Goal: Task Accomplishment & Management: Use online tool/utility

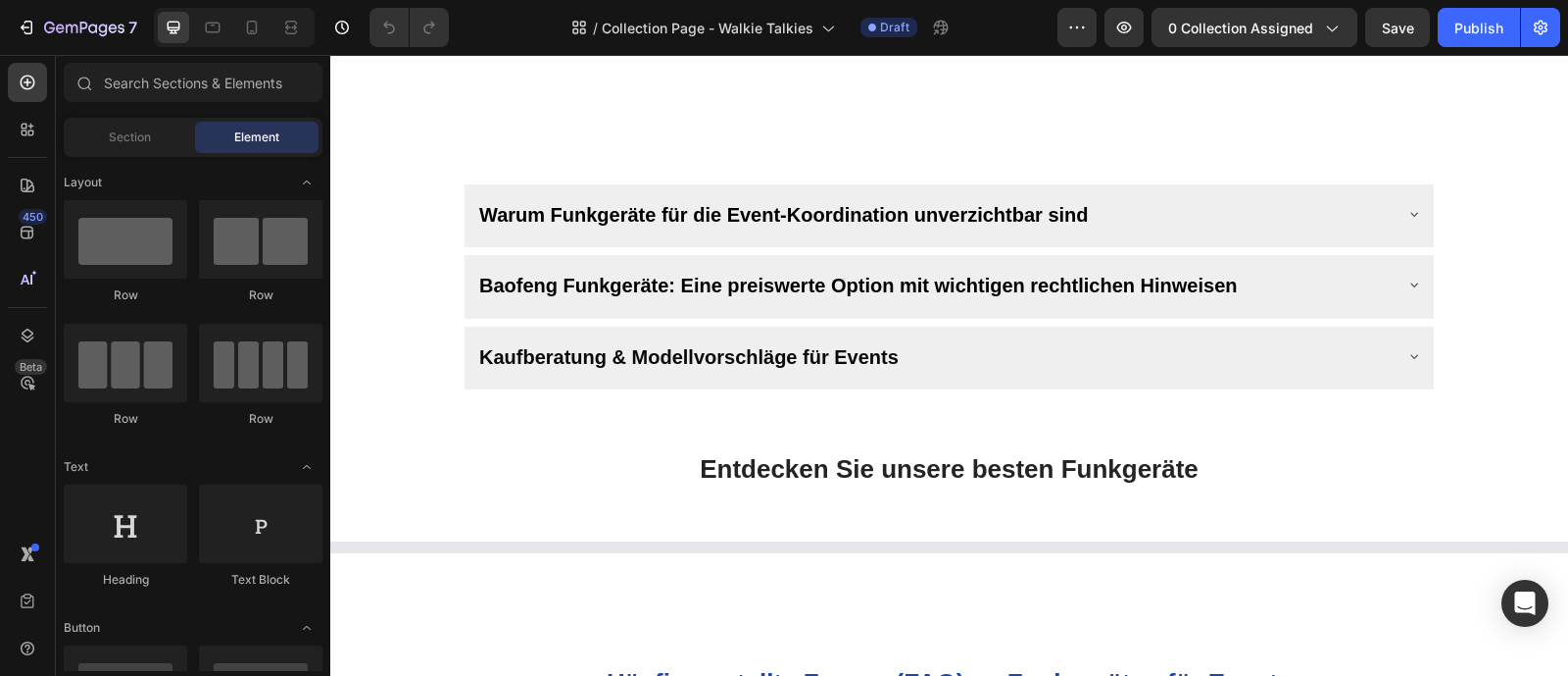
scroll to position [1171, 0]
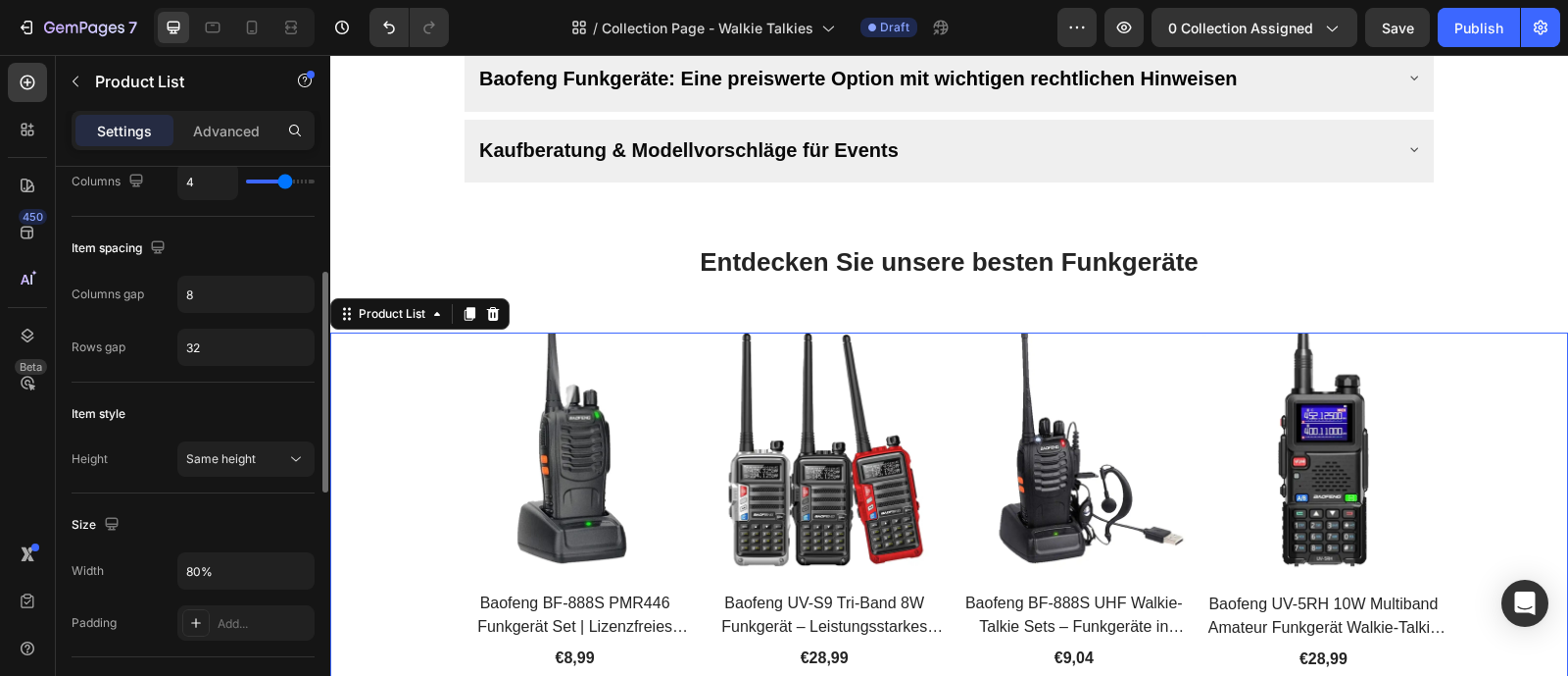
scroll to position [466, 0]
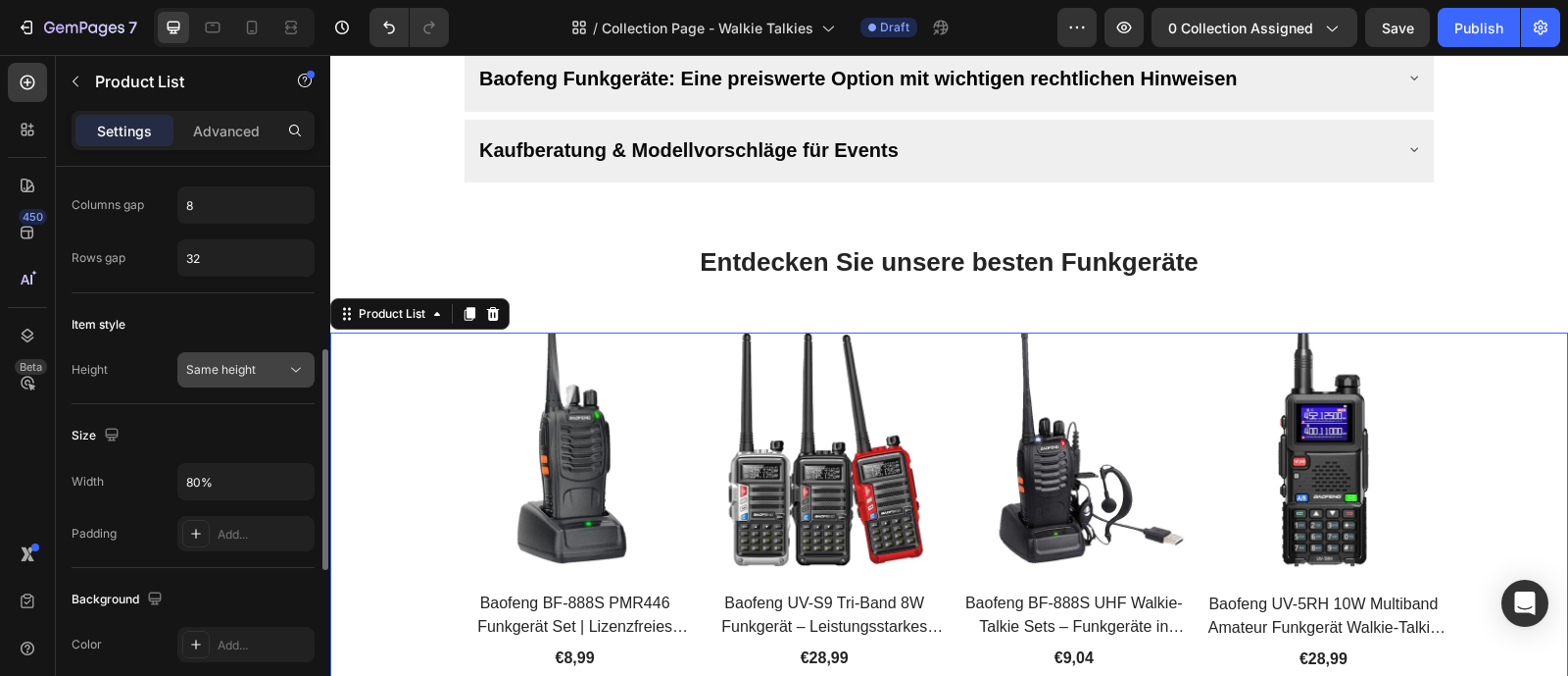
click at [294, 368] on icon at bounding box center [296, 370] width 20 height 20
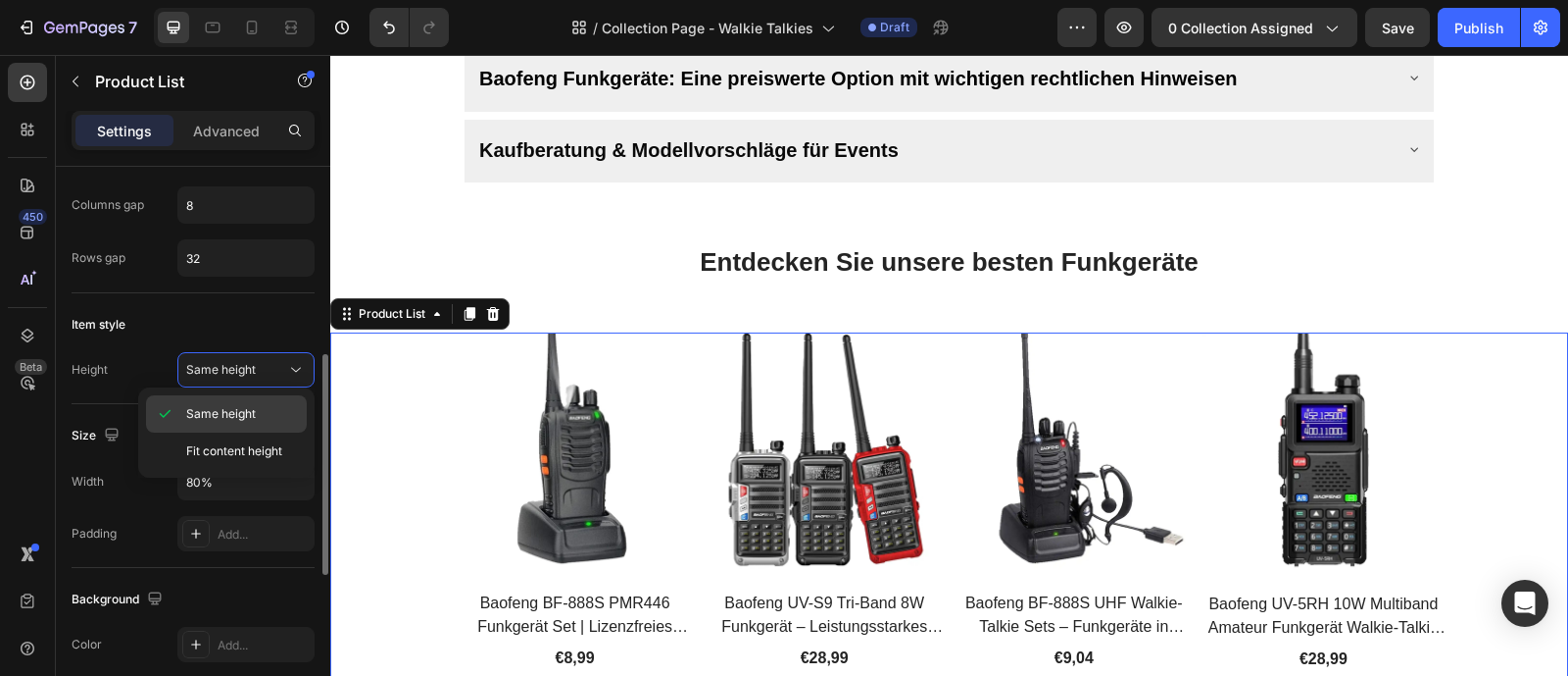
scroll to position [470, 0]
click at [262, 316] on div "Item style" at bounding box center [192, 321] width 243 height 32
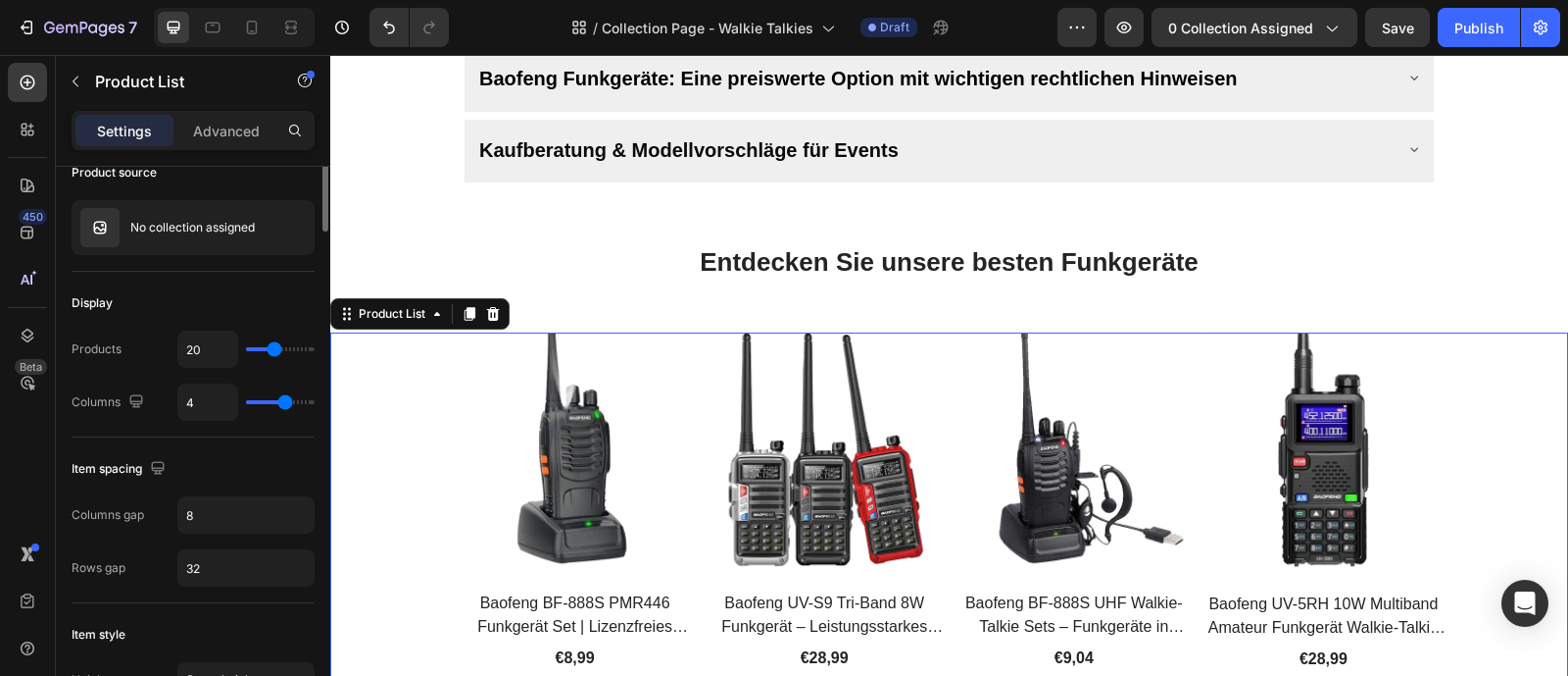
scroll to position [0, 0]
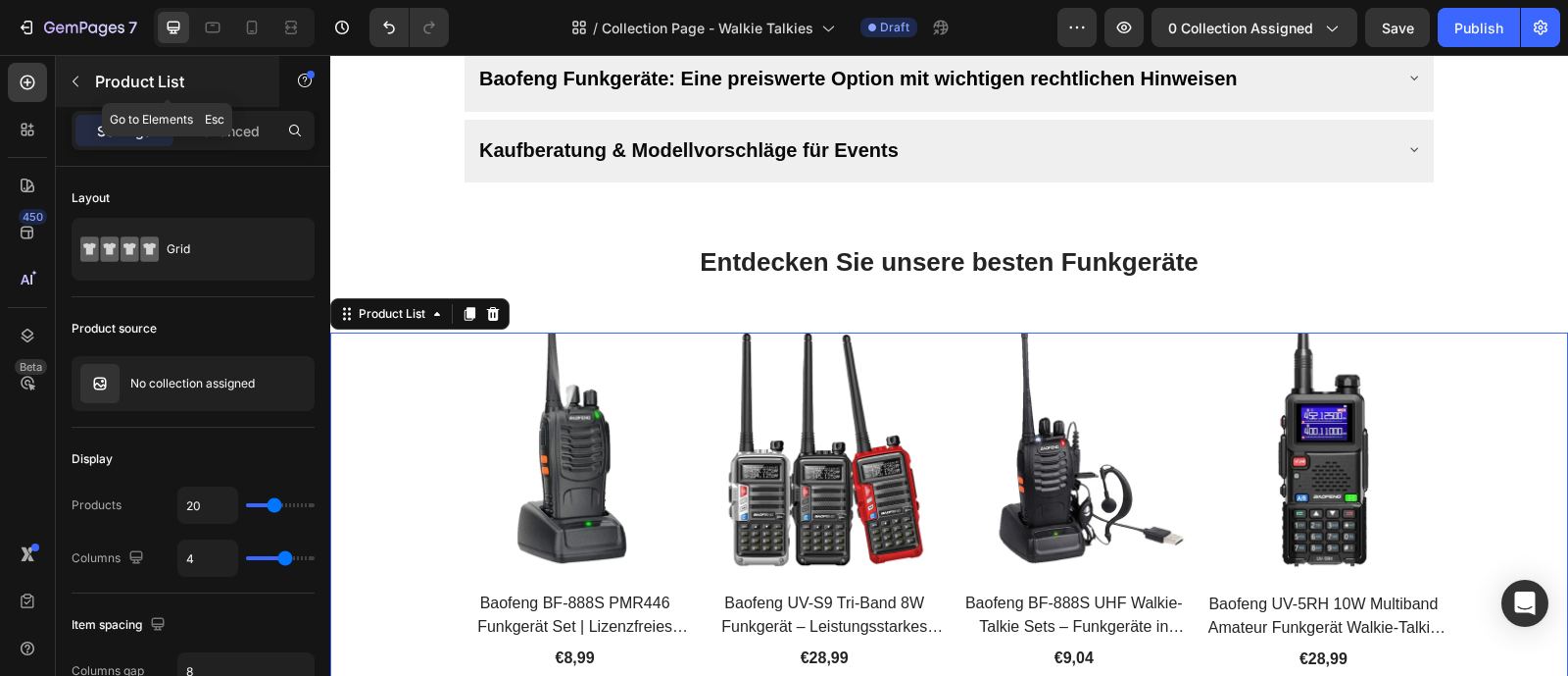
click at [69, 85] on icon "button" at bounding box center [75, 81] width 16 height 16
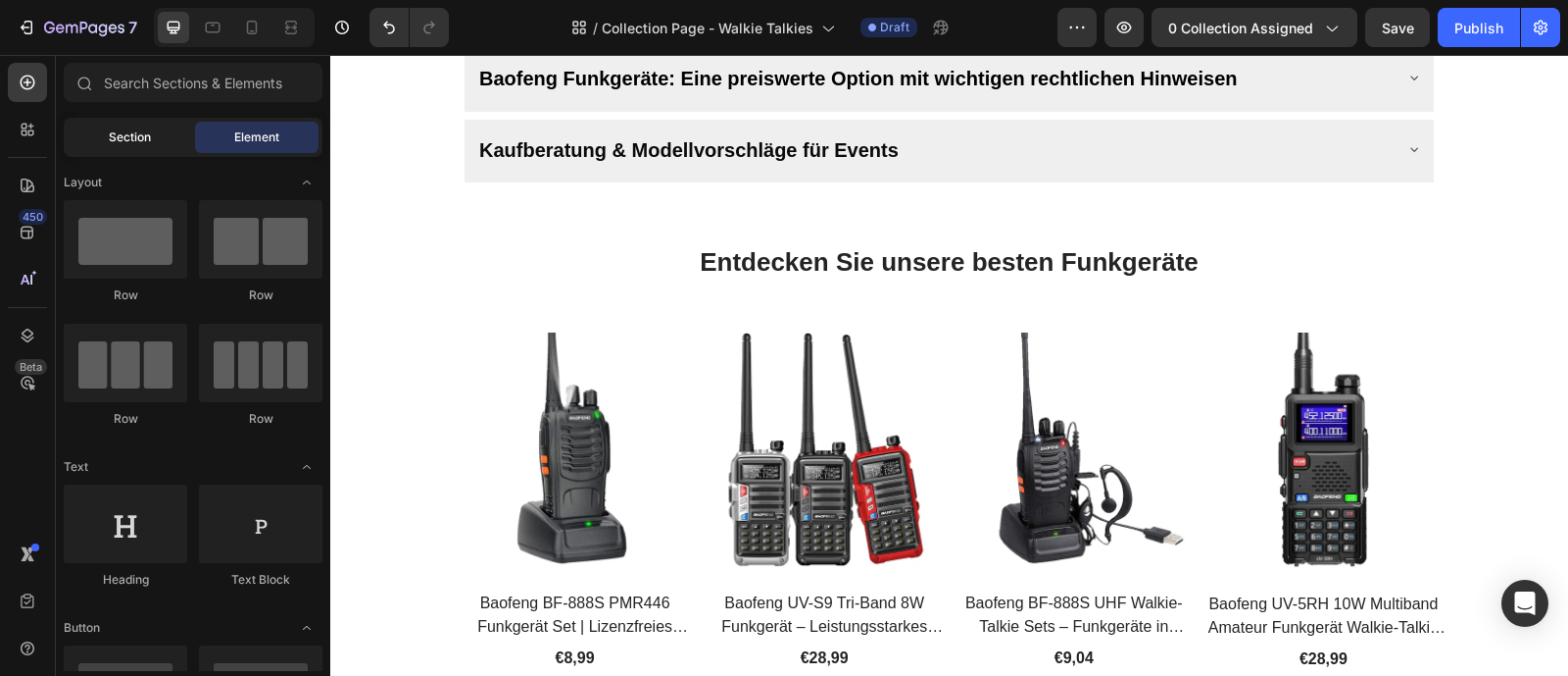
click at [138, 142] on span "Section" at bounding box center [130, 138] width 43 height 18
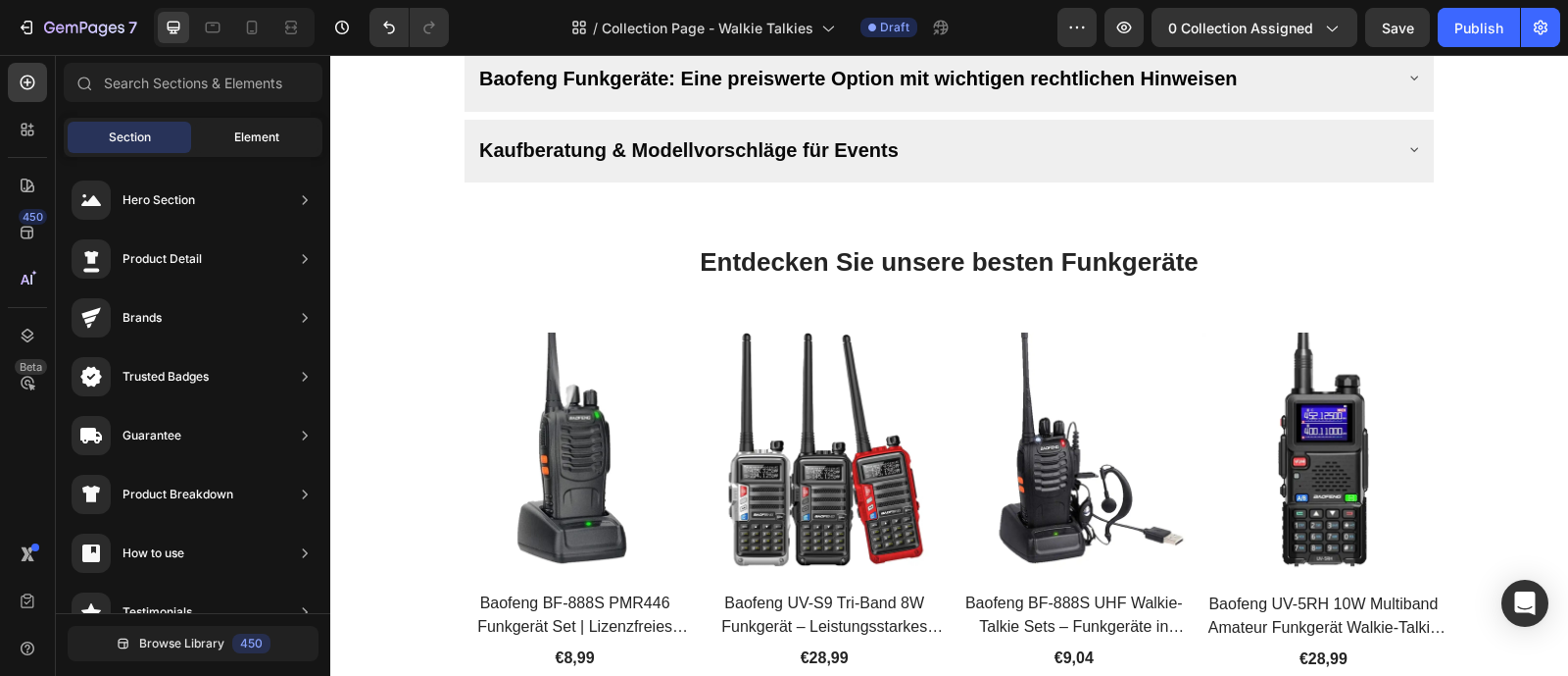
click at [256, 134] on span "Element" at bounding box center [257, 138] width 46 height 18
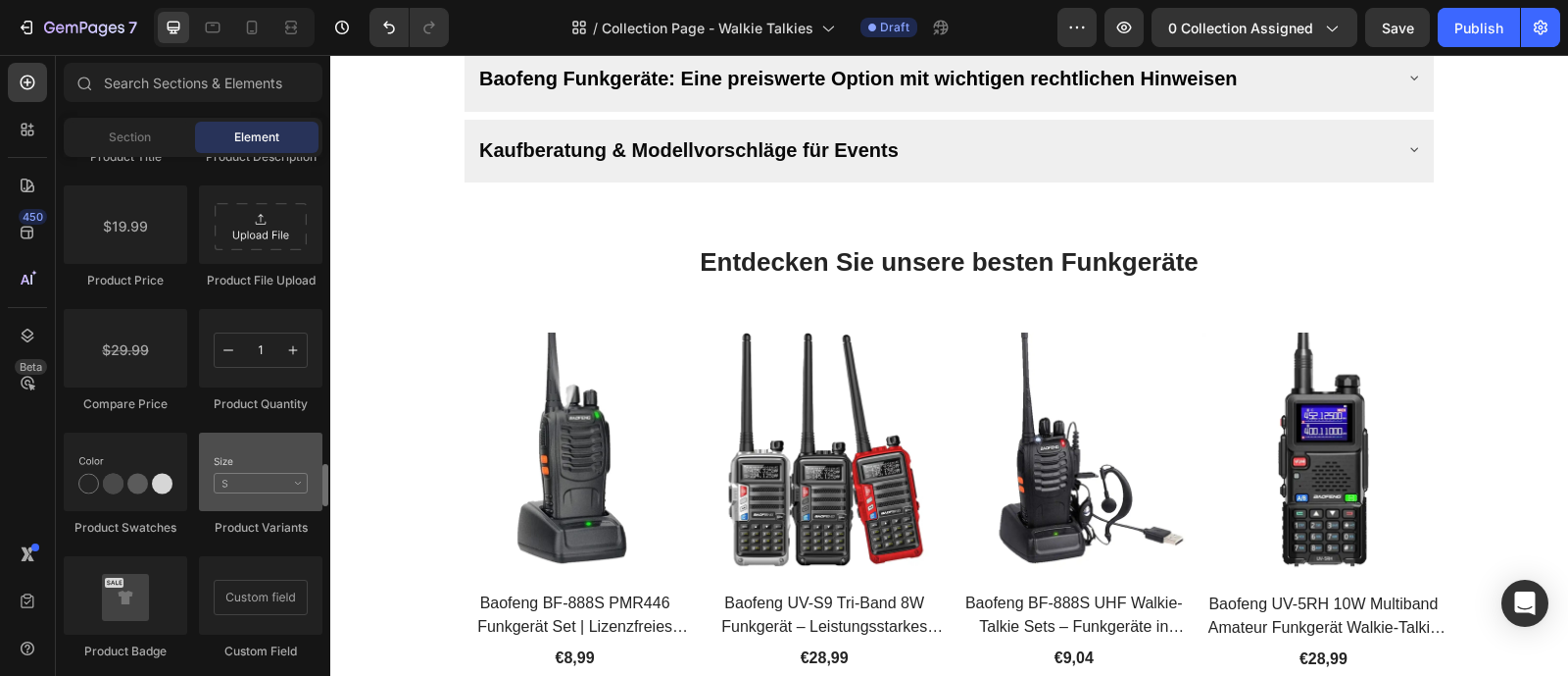
scroll to position [3368, 0]
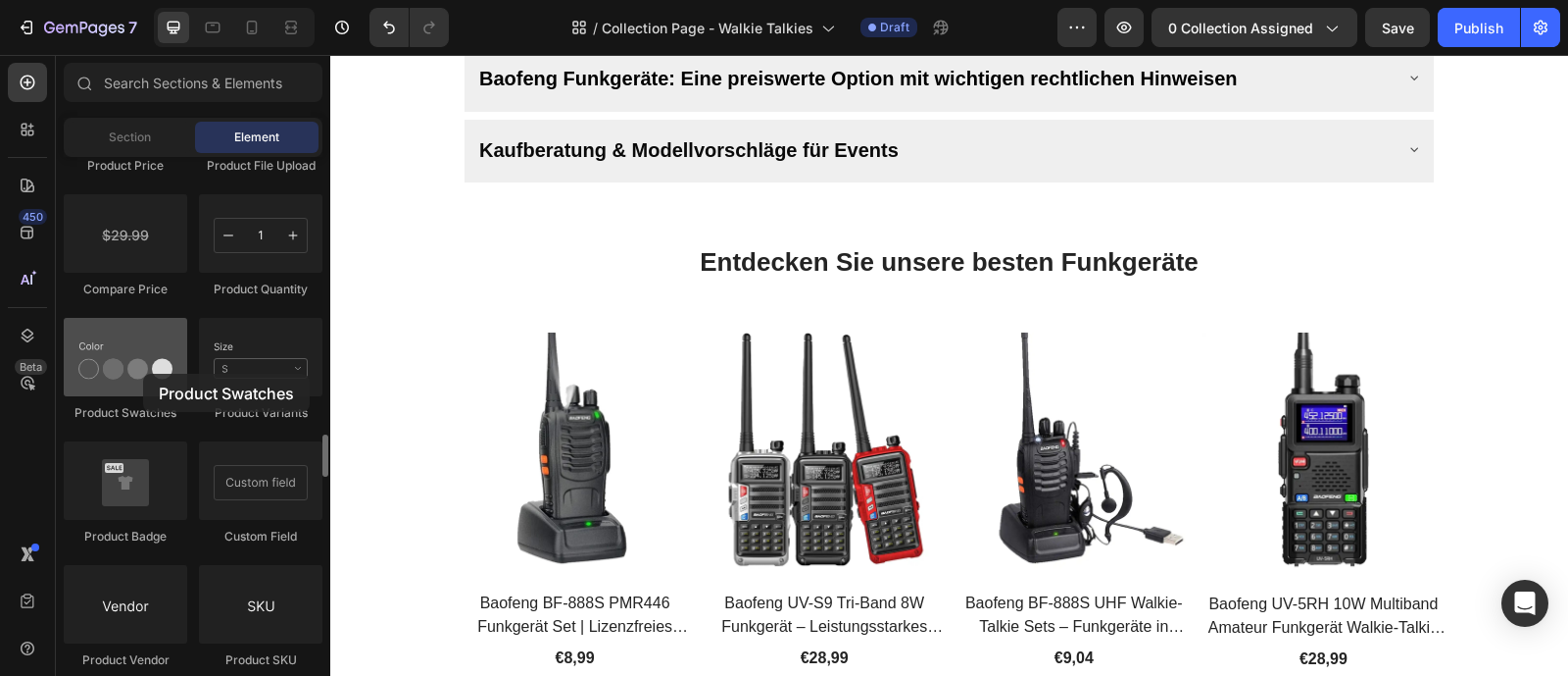
drag, startPoint x: 134, startPoint y: 381, endPoint x: 143, endPoint y: 374, distance: 11.4
click at [143, 374] on div at bounding box center [125, 357] width 124 height 78
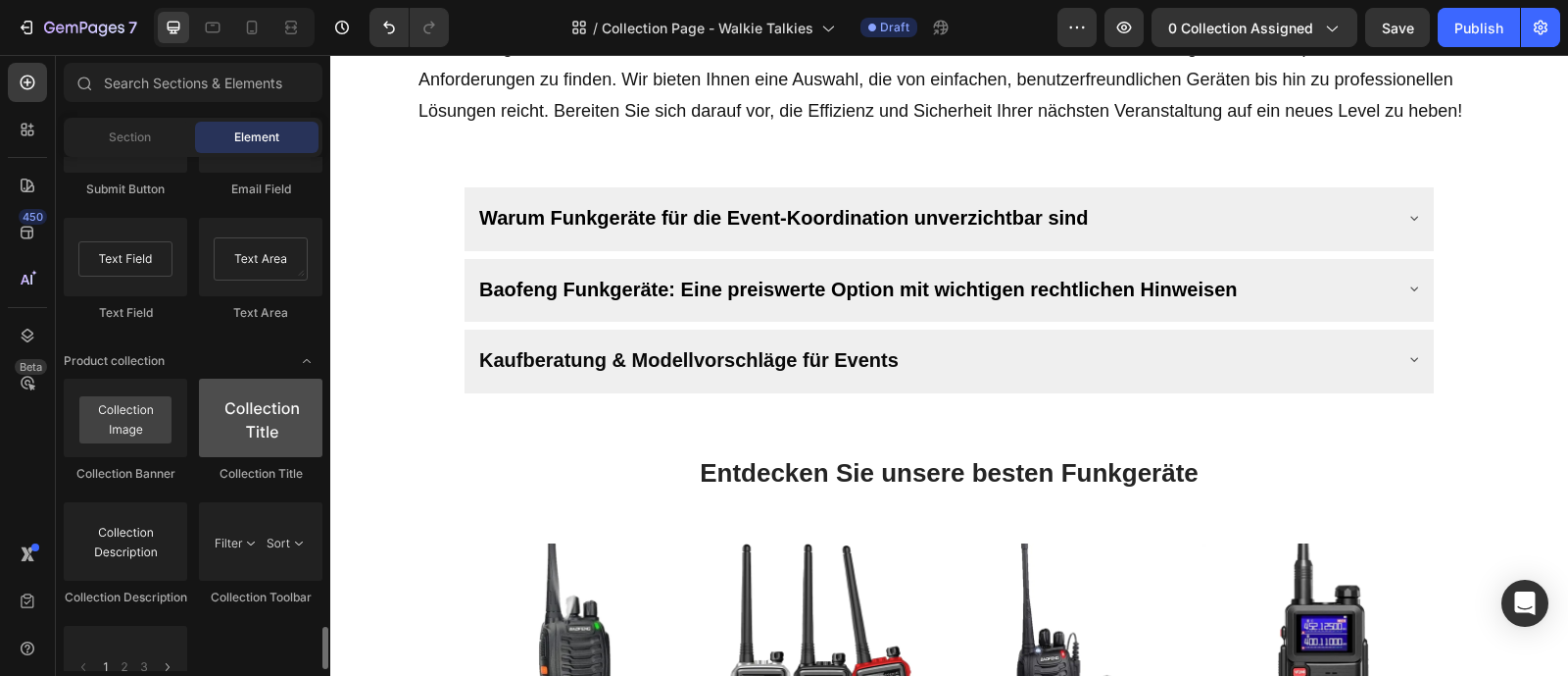
scroll to position [4882, 0]
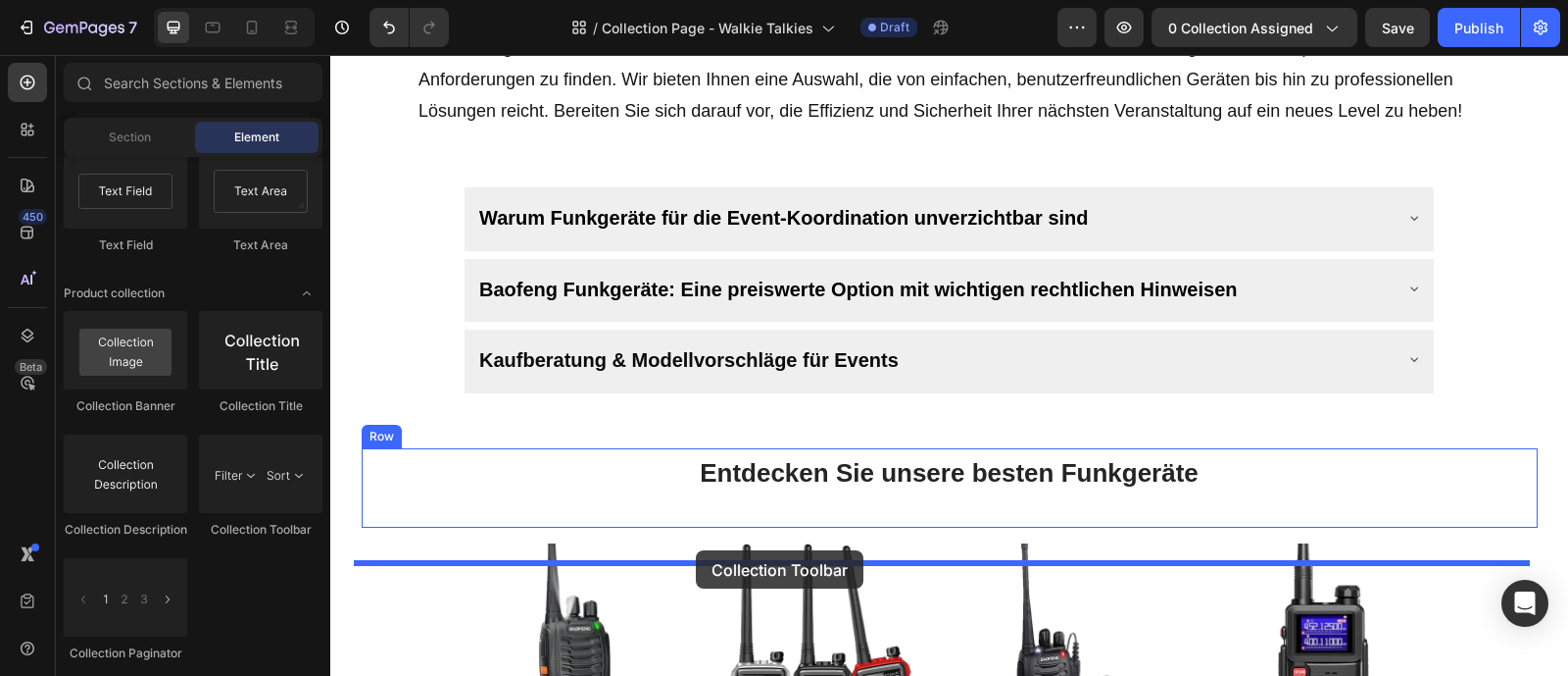
drag, startPoint x: 606, startPoint y: 522, endPoint x: 696, endPoint y: 518, distance: 90.1
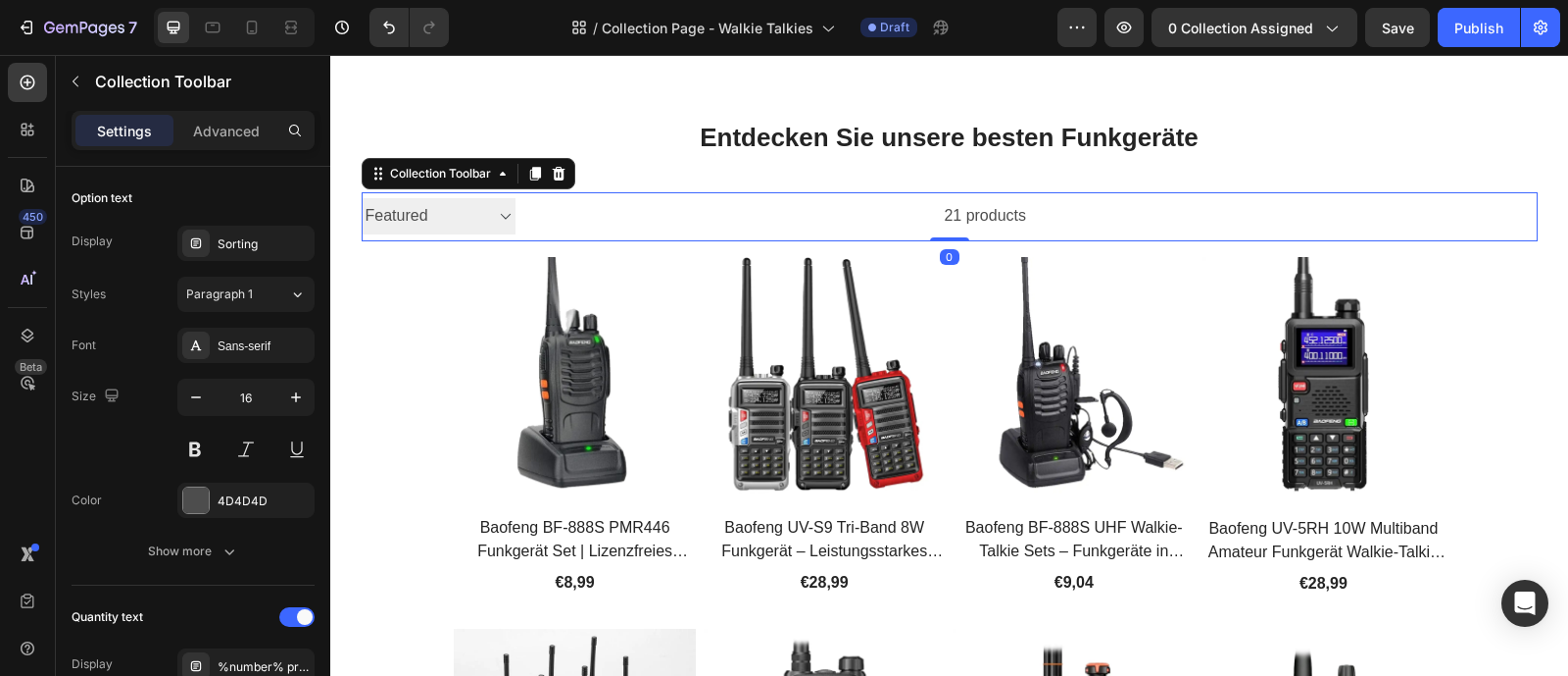
scroll to position [1351, 0]
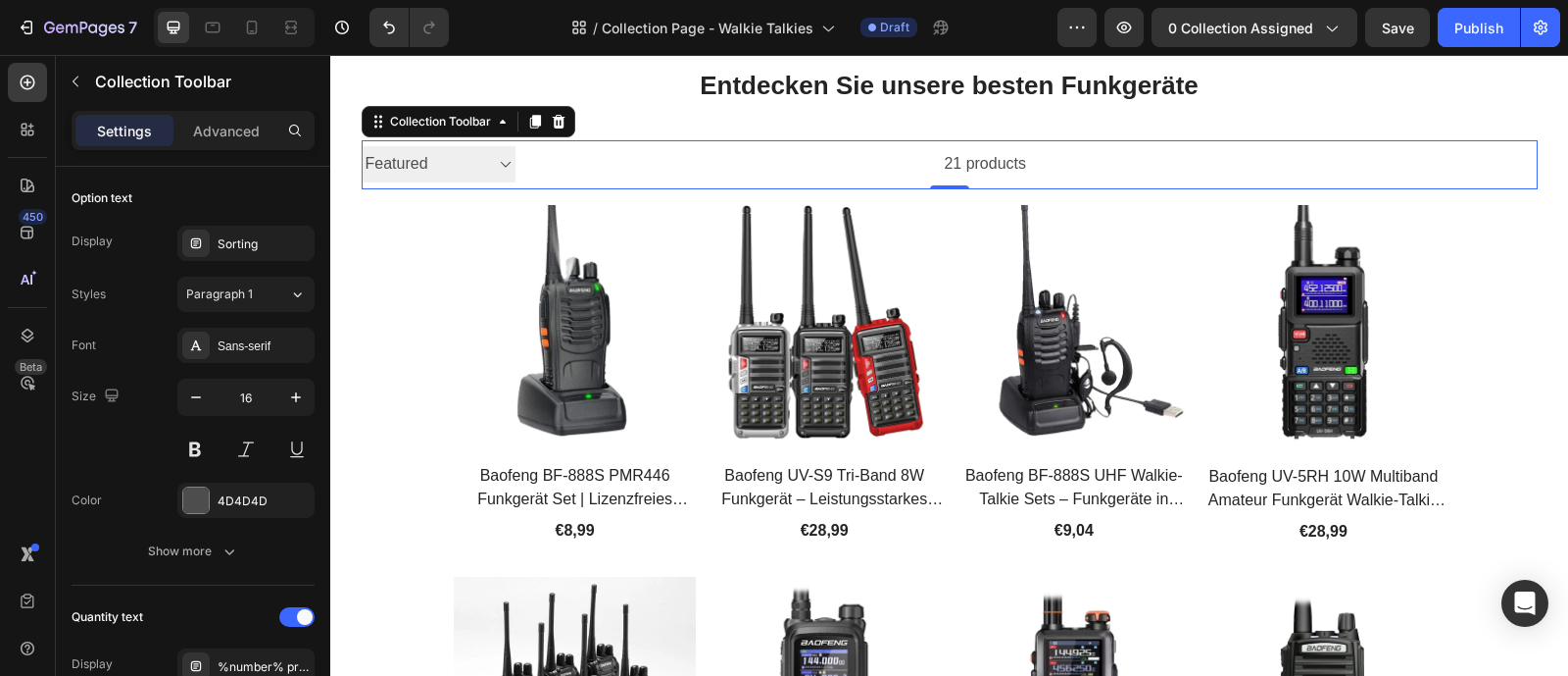
click at [461, 173] on select "Sorting Best selling Featured Alphabetically, A-Z Alphabetically, Z-A Price, lo…" at bounding box center [438, 164] width 154 height 37
click at [950, 159] on div "21 products" at bounding box center [771, 165] width 512 height 49
click at [756, 168] on div "21 products" at bounding box center [771, 165] width 512 height 49
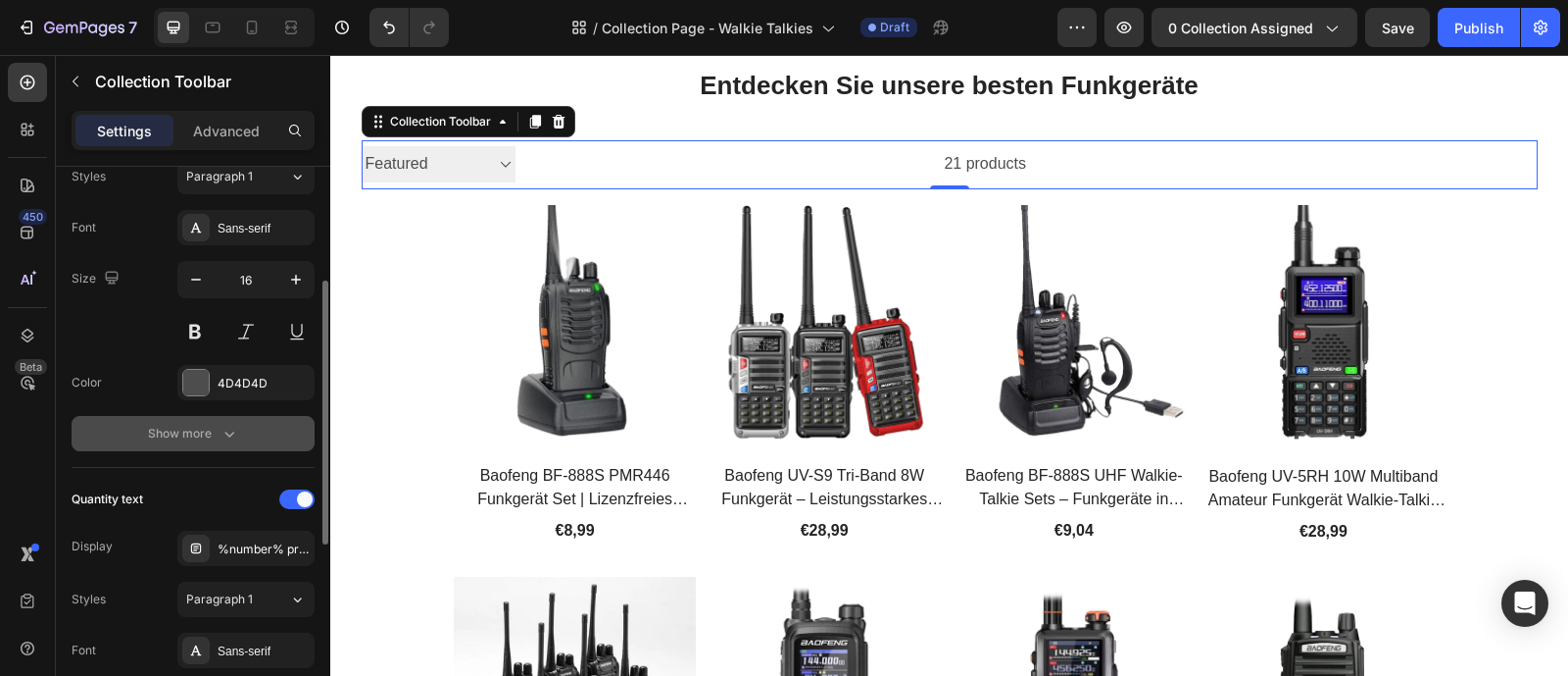
scroll to position [270, 0]
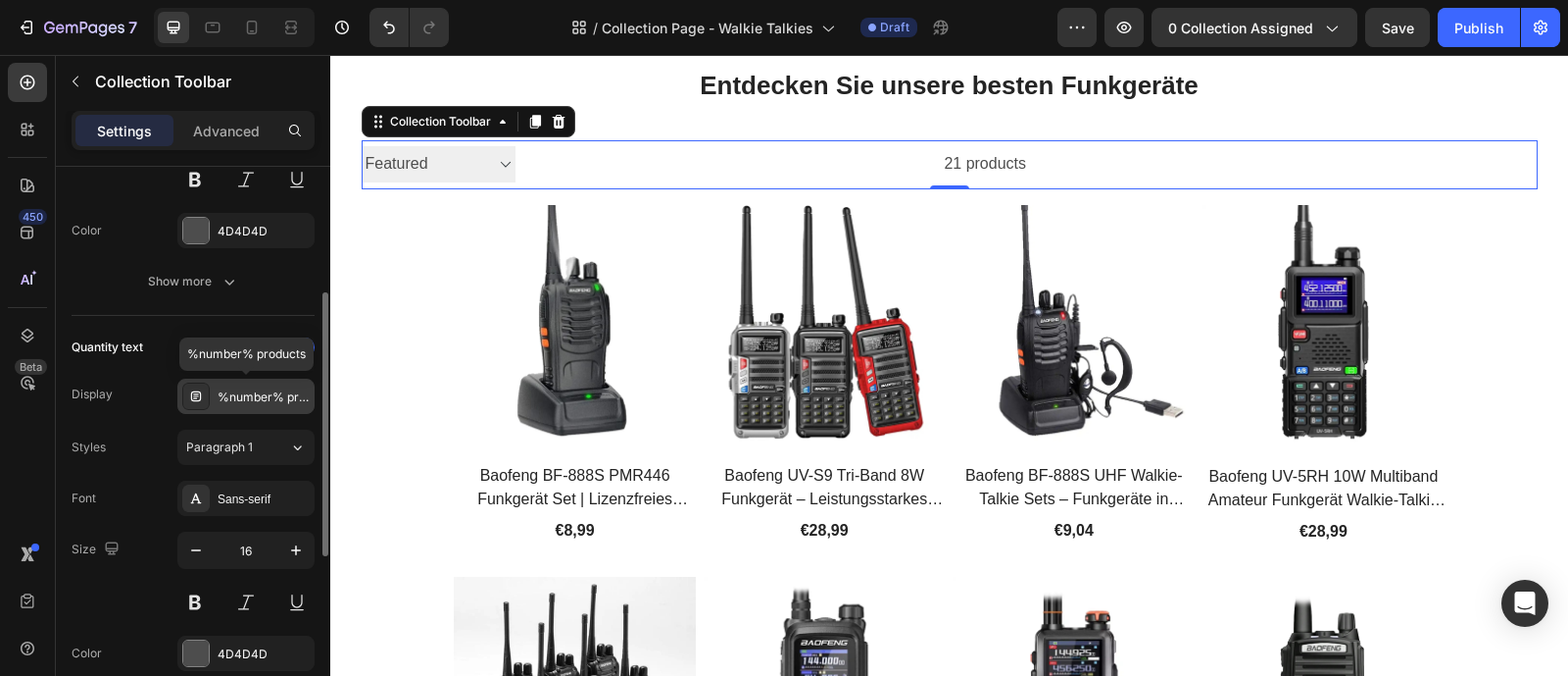
click at [188, 392] on icon at bounding box center [196, 396] width 16 height 16
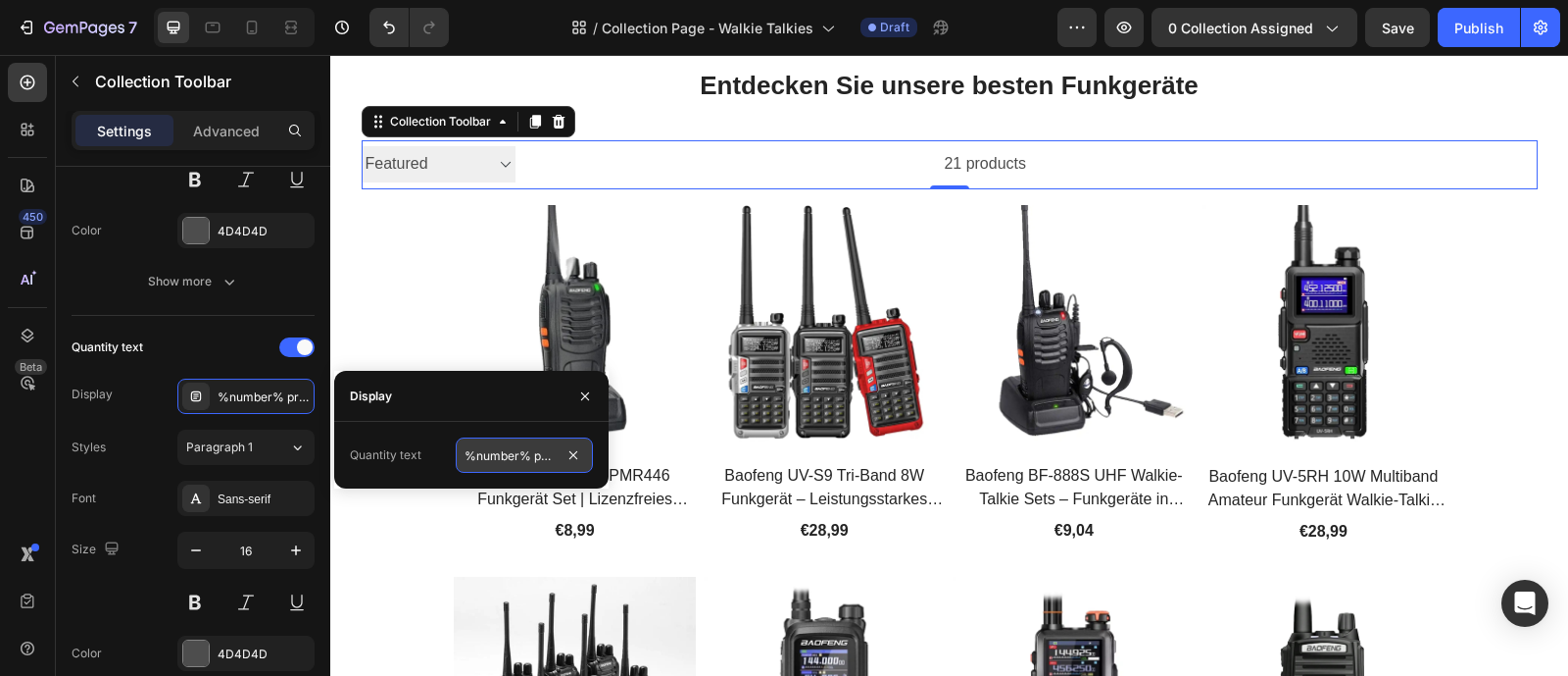
click at [550, 461] on input "%number% products" at bounding box center [524, 455] width 138 height 36
click at [552, 458] on input "%number% products" at bounding box center [524, 455] width 138 height 36
drag, startPoint x: 532, startPoint y: 456, endPoint x: 594, endPoint y: 458, distance: 62.0
click at [594, 458] on div "Quantity text %number% products" at bounding box center [470, 455] width 274 height 36
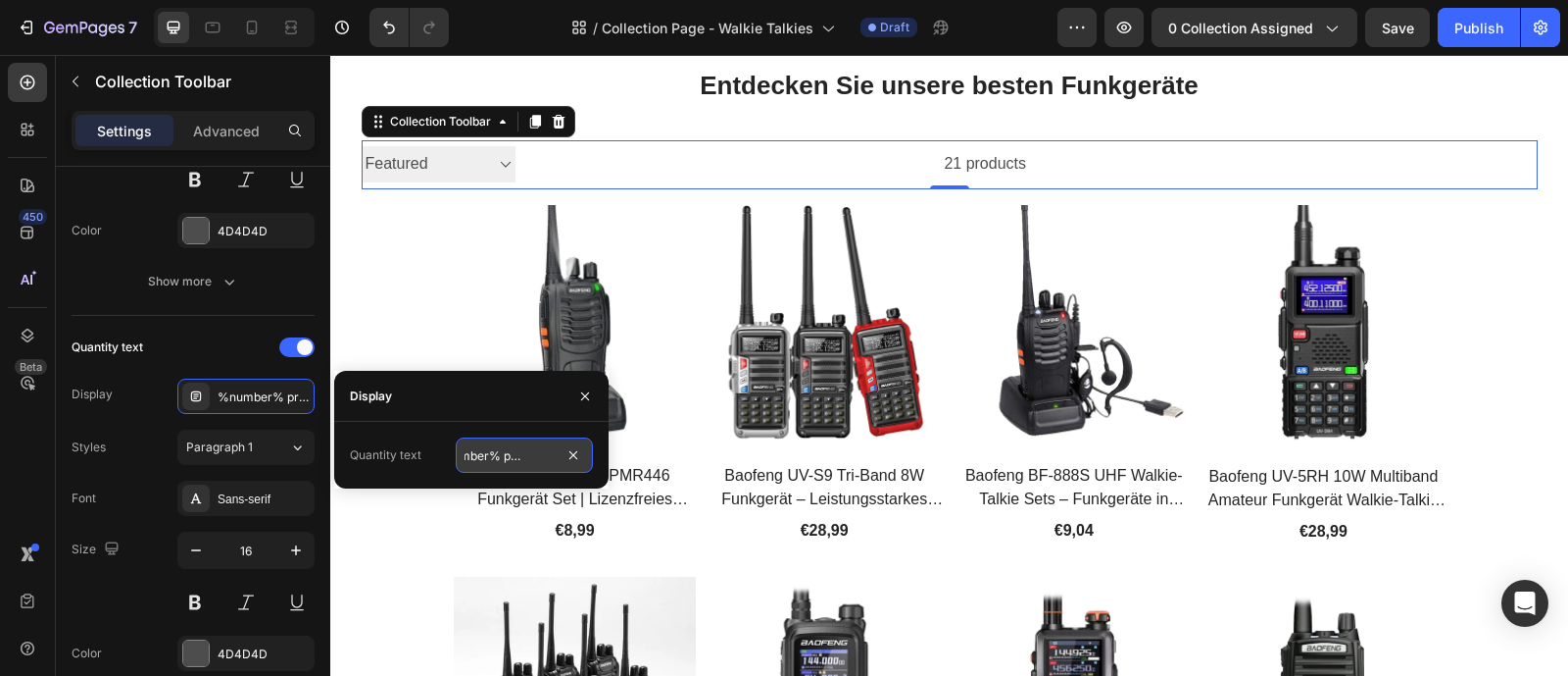
click at [545, 461] on input "%number% products" at bounding box center [524, 455] width 138 height 36
drag, startPoint x: 501, startPoint y: 454, endPoint x: 440, endPoint y: 455, distance: 61.0
click at [440, 455] on div "Quantity text %number% products" at bounding box center [470, 455] width 243 height 36
click at [525, 458] on input "%number% products" at bounding box center [524, 455] width 138 height 36
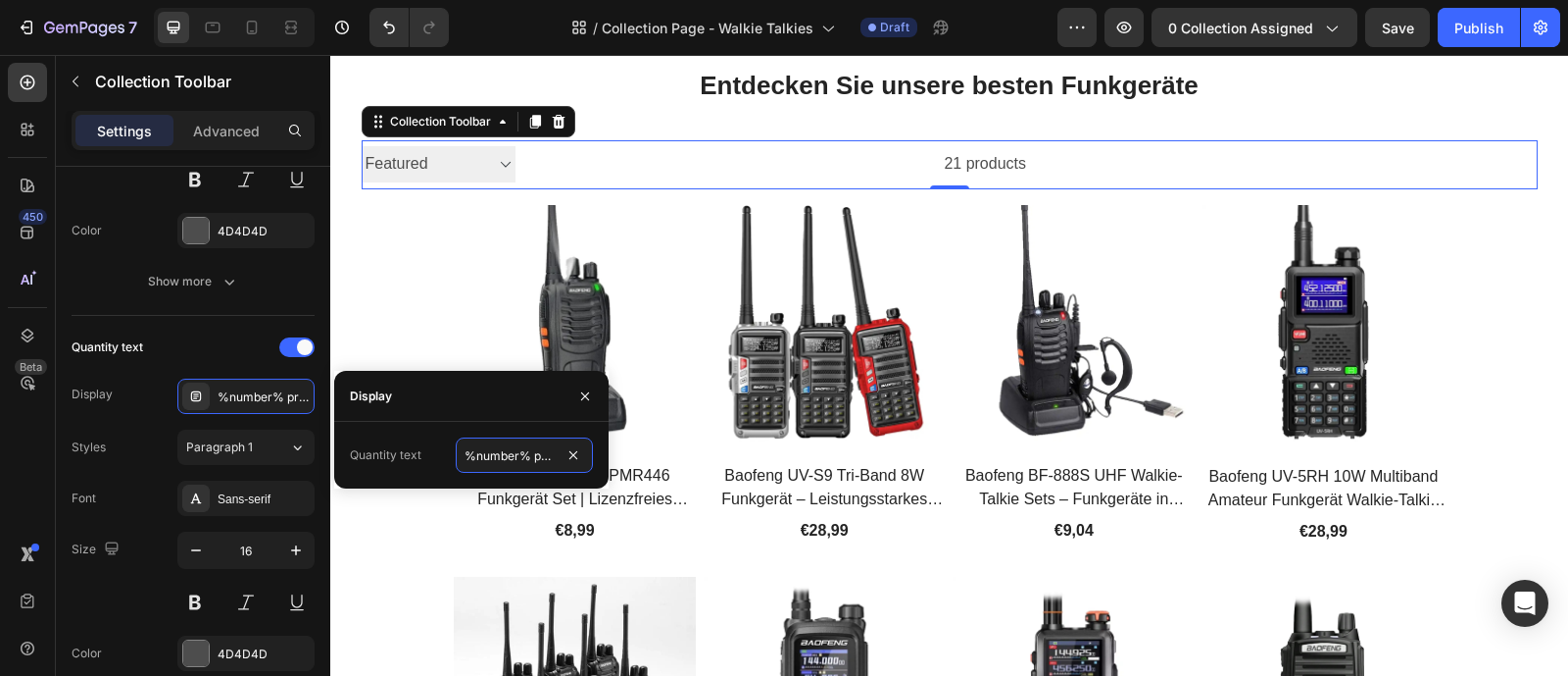
drag, startPoint x: 531, startPoint y: 456, endPoint x: 448, endPoint y: 452, distance: 83.1
click at [448, 452] on div "Quantity text %number% products" at bounding box center [470, 455] width 243 height 36
click at [494, 453] on input "%number% products" at bounding box center [524, 455] width 138 height 36
drag, startPoint x: 484, startPoint y: 456, endPoint x: 576, endPoint y: 460, distance: 92.1
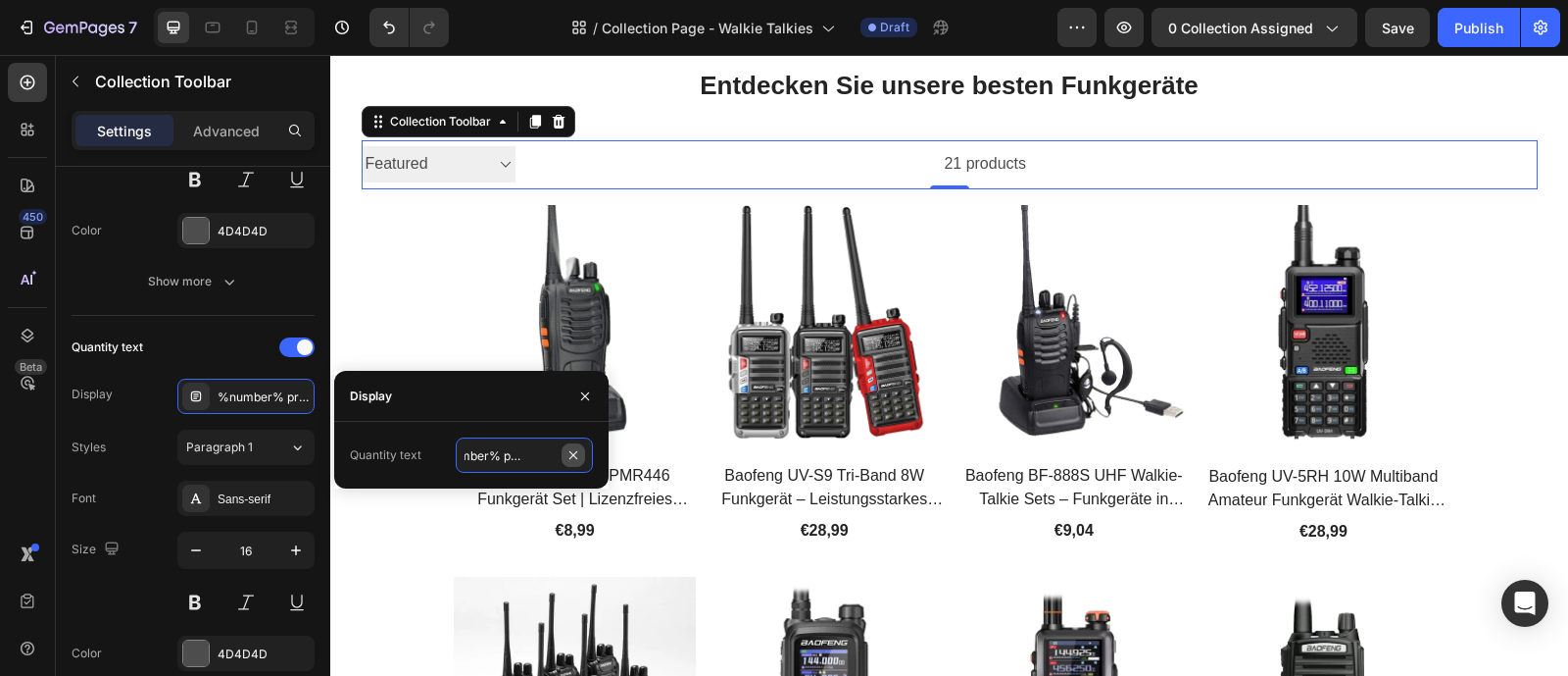
click at [576, 460] on div "%number% products" at bounding box center [524, 455] width 138 height 36
click at [526, 455] on input "%number% products" at bounding box center [524, 455] width 138 height 36
click at [523, 457] on input "text" at bounding box center [524, 455] width 138 height 36
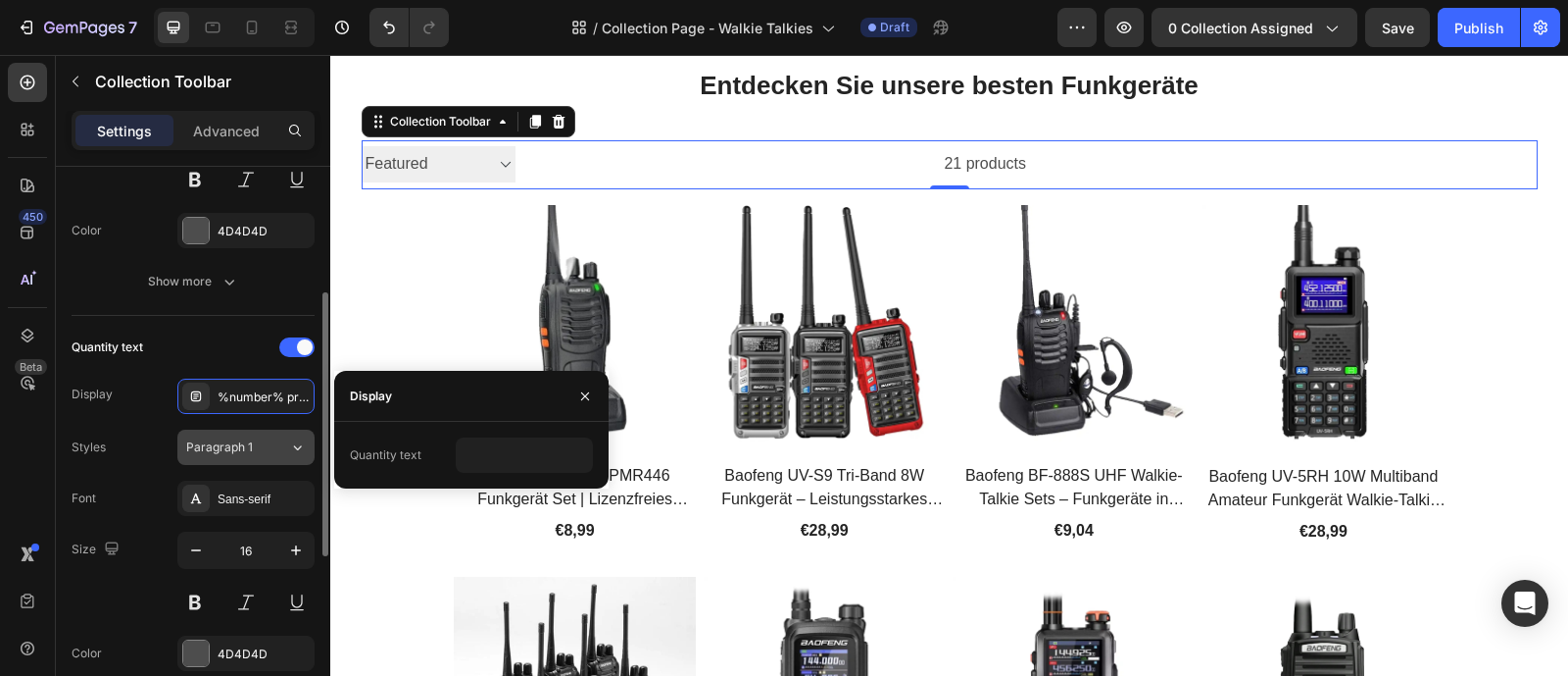
click at [297, 452] on icon at bounding box center [297, 447] width 17 height 20
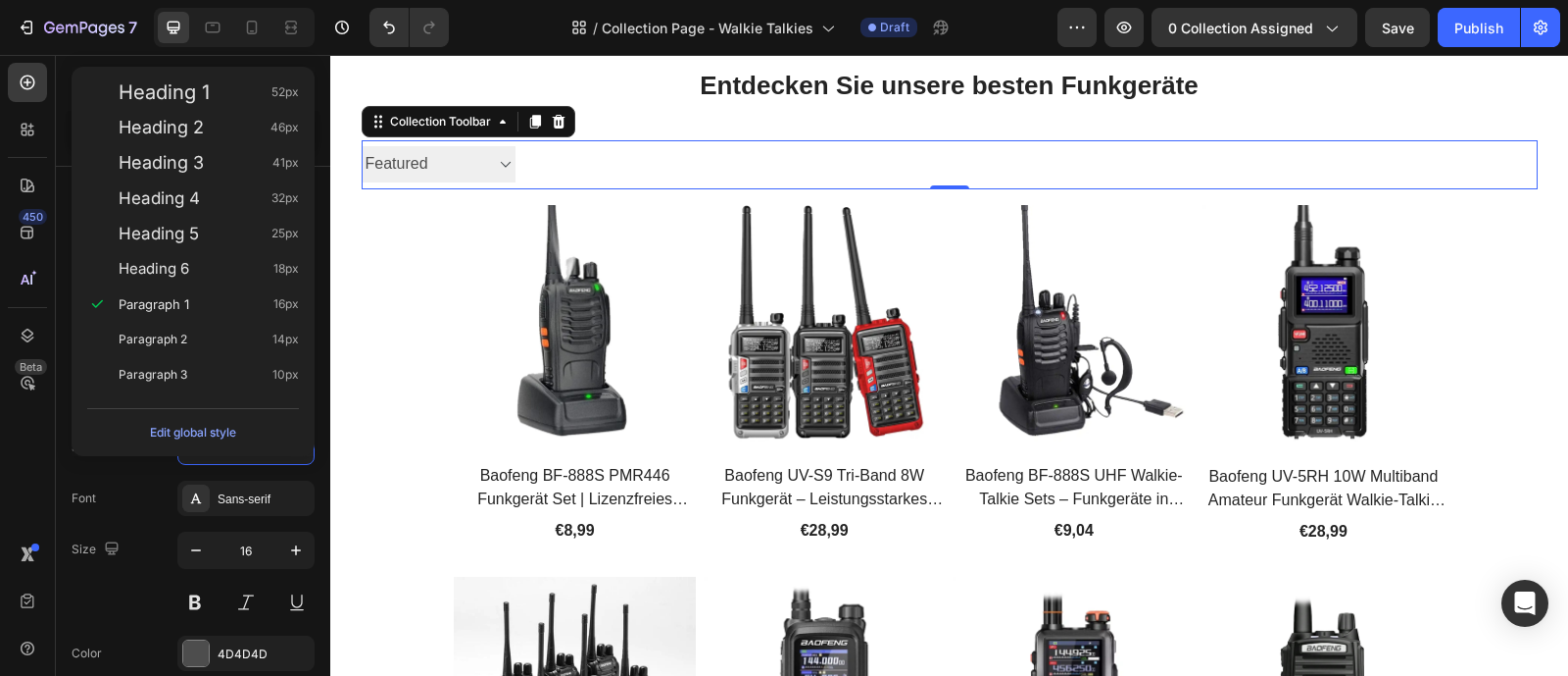
click at [297, 453] on div "Edit global style" at bounding box center [193, 428] width 228 height 56
click at [177, 501] on div "Sans-serif" at bounding box center [246, 499] width 138 height 36
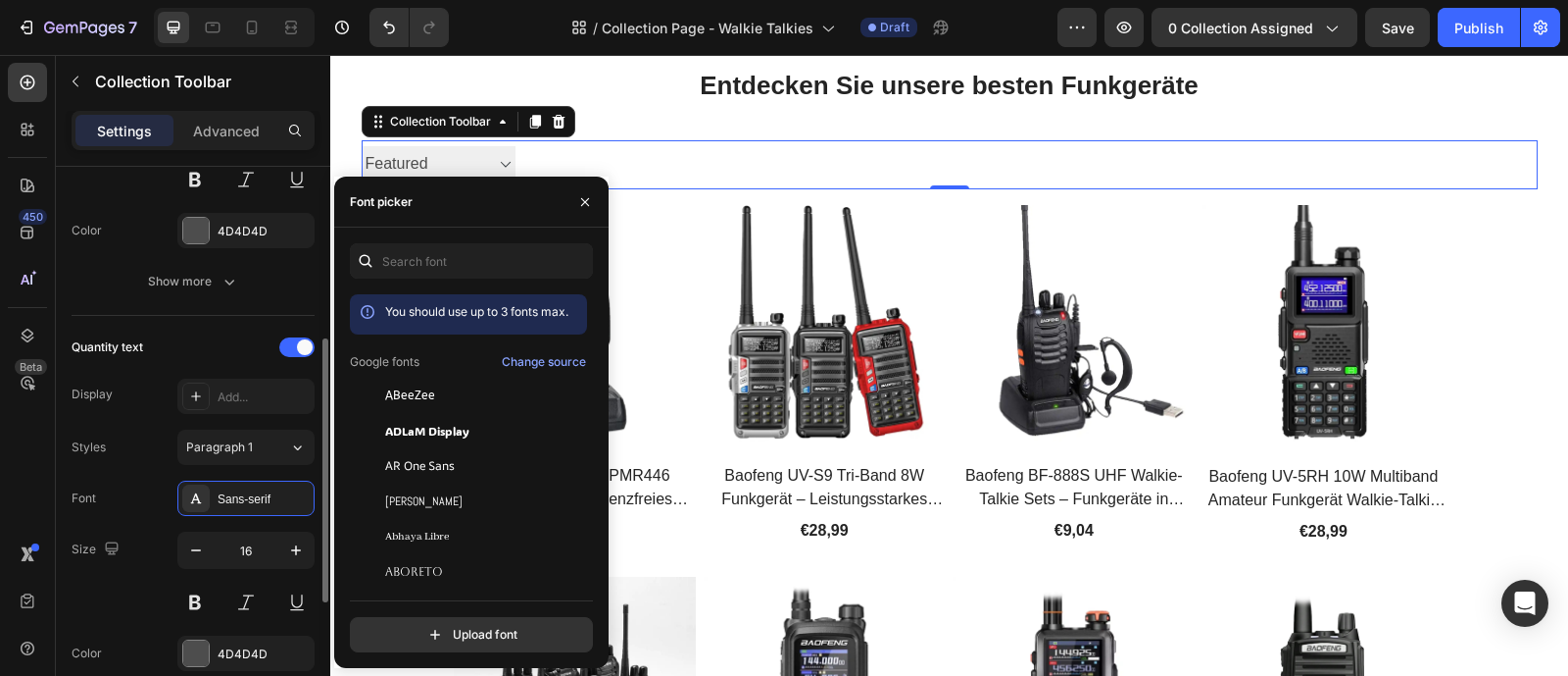
scroll to position [395, 0]
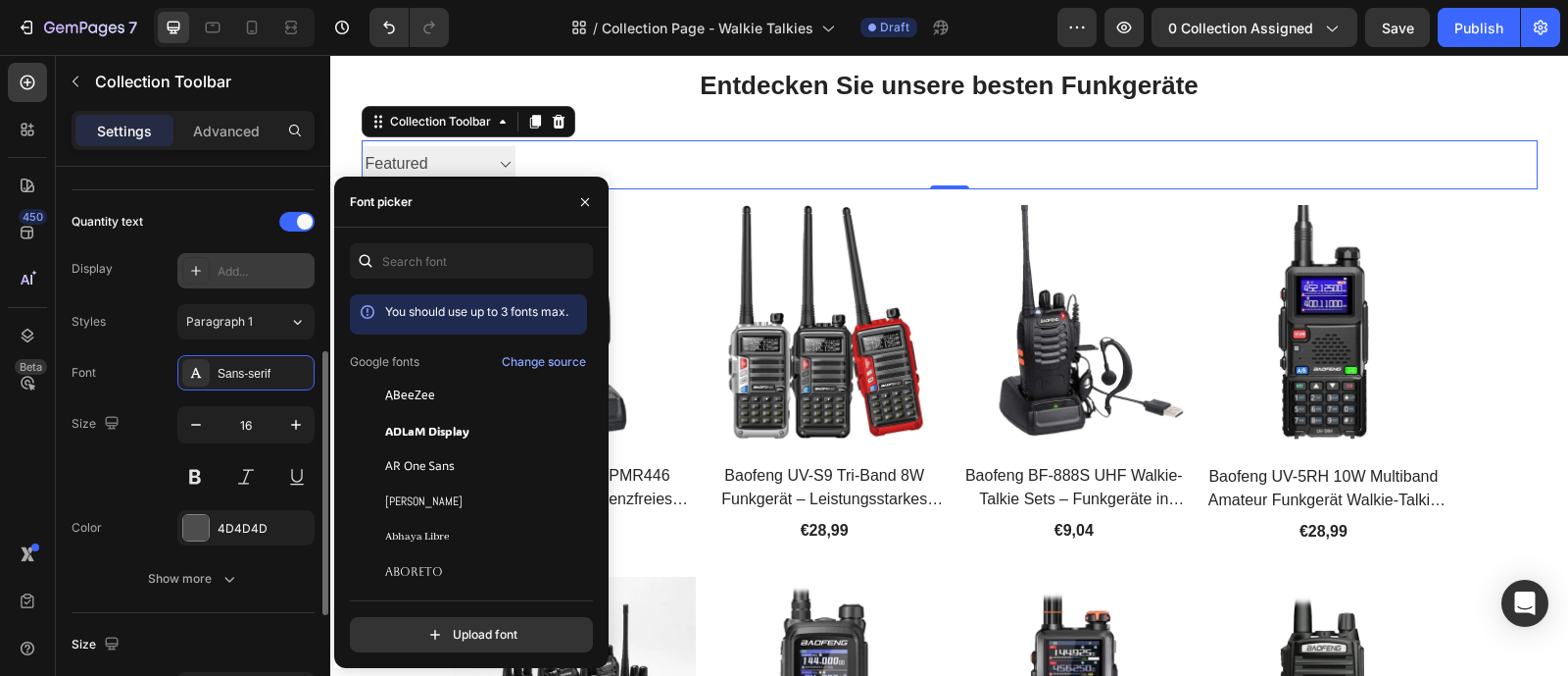
click at [296, 282] on div "Add..." at bounding box center [246, 271] width 138 height 36
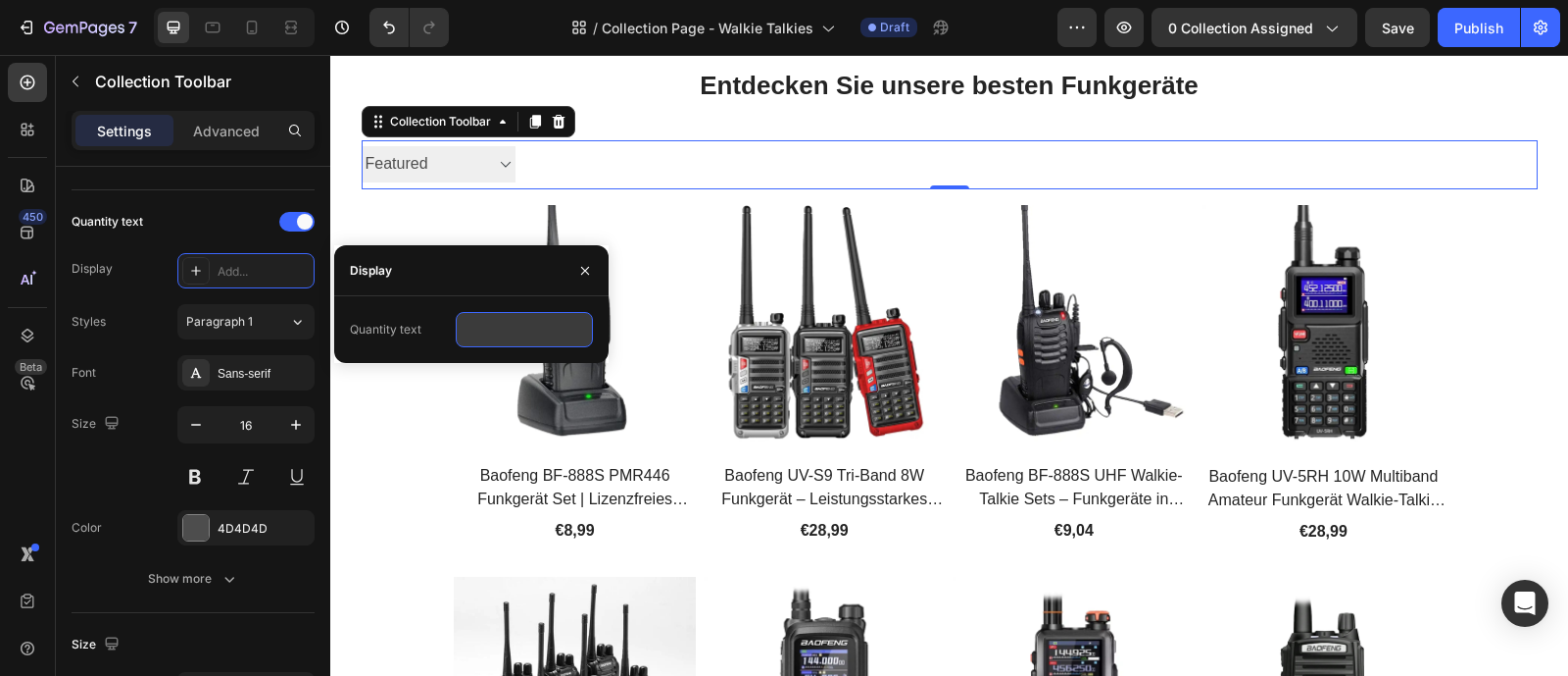
click at [520, 334] on input "text" at bounding box center [524, 330] width 138 height 36
click at [507, 166] on select "Sorting Best selling Featured Alphabetically, A-Z Alphabetically, Z-A Price, lo…" at bounding box center [438, 164] width 154 height 37
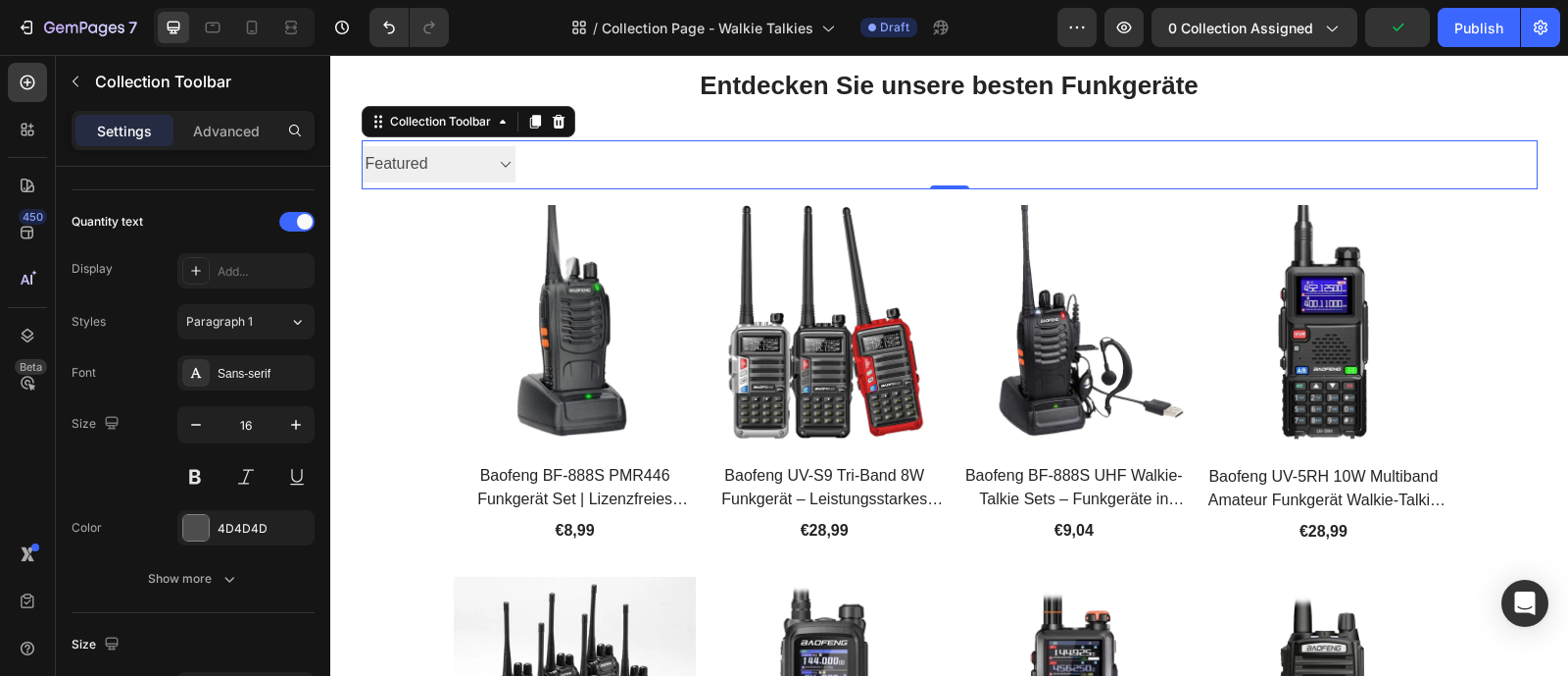
select select "best-selling"
click at [362, 146] on select "Sorting Best selling Featured Alphabetically, A-Z Alphabetically, Z-A Price, lo…" at bounding box center [438, 164] width 154 height 37
click at [509, 168] on select "Sorting Best selling Featured Alphabetically, A-Z Alphabetically, Z-A Price, lo…" at bounding box center [438, 164] width 154 height 37
click at [362, 146] on select "Sorting Best selling Featured Alphabetically, A-Z Alphabetically, Z-A Price, lo…" at bounding box center [438, 164] width 154 height 37
click at [852, 171] on div at bounding box center [771, 165] width 512 height 49
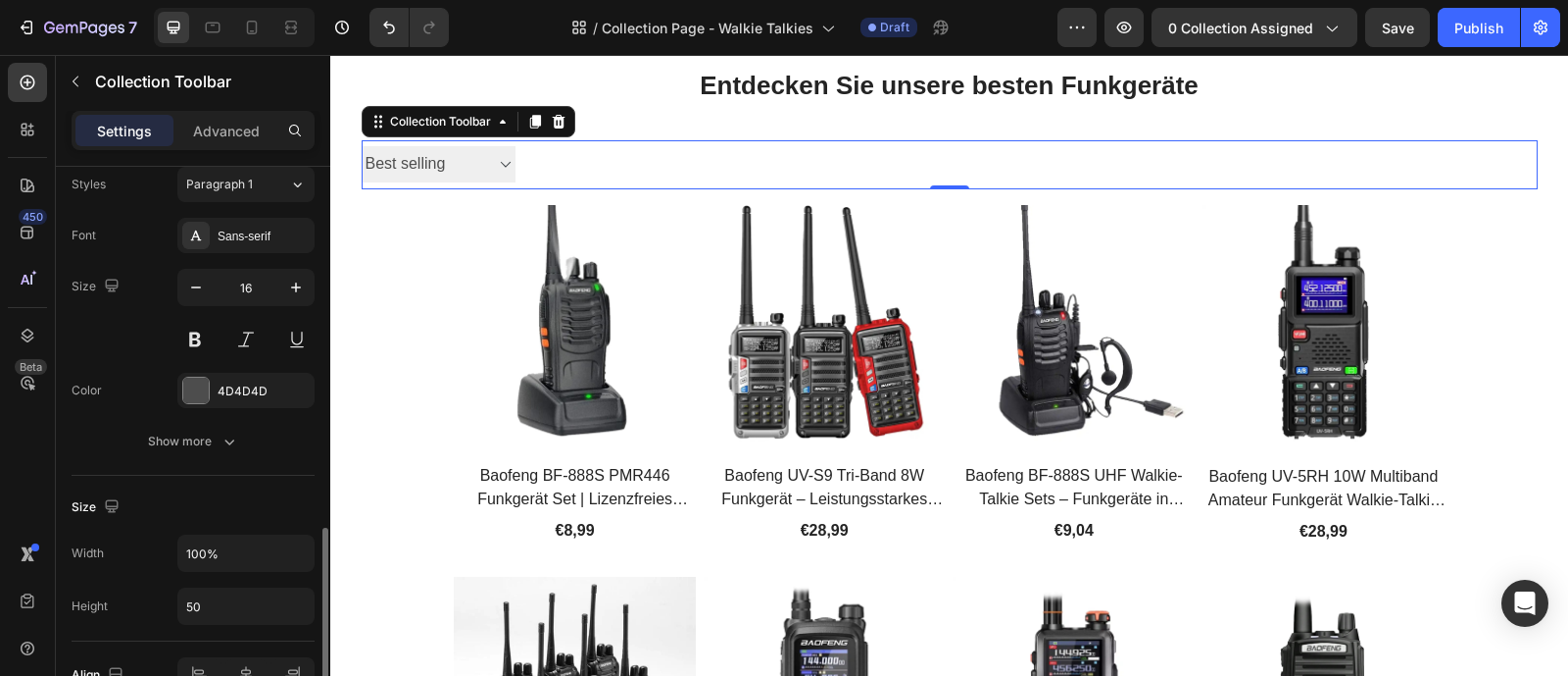
scroll to position [643, 0]
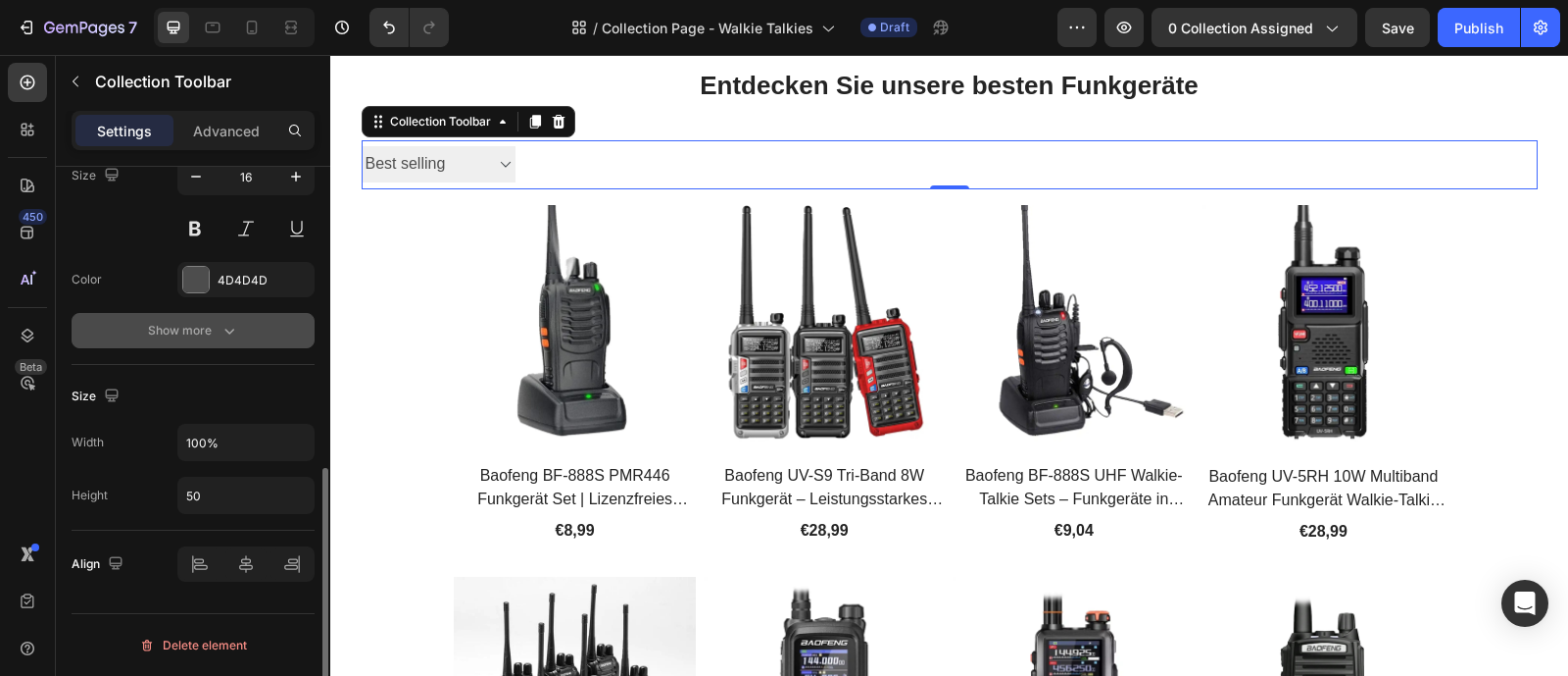
click at [221, 332] on icon "button" at bounding box center [230, 331] width 20 height 20
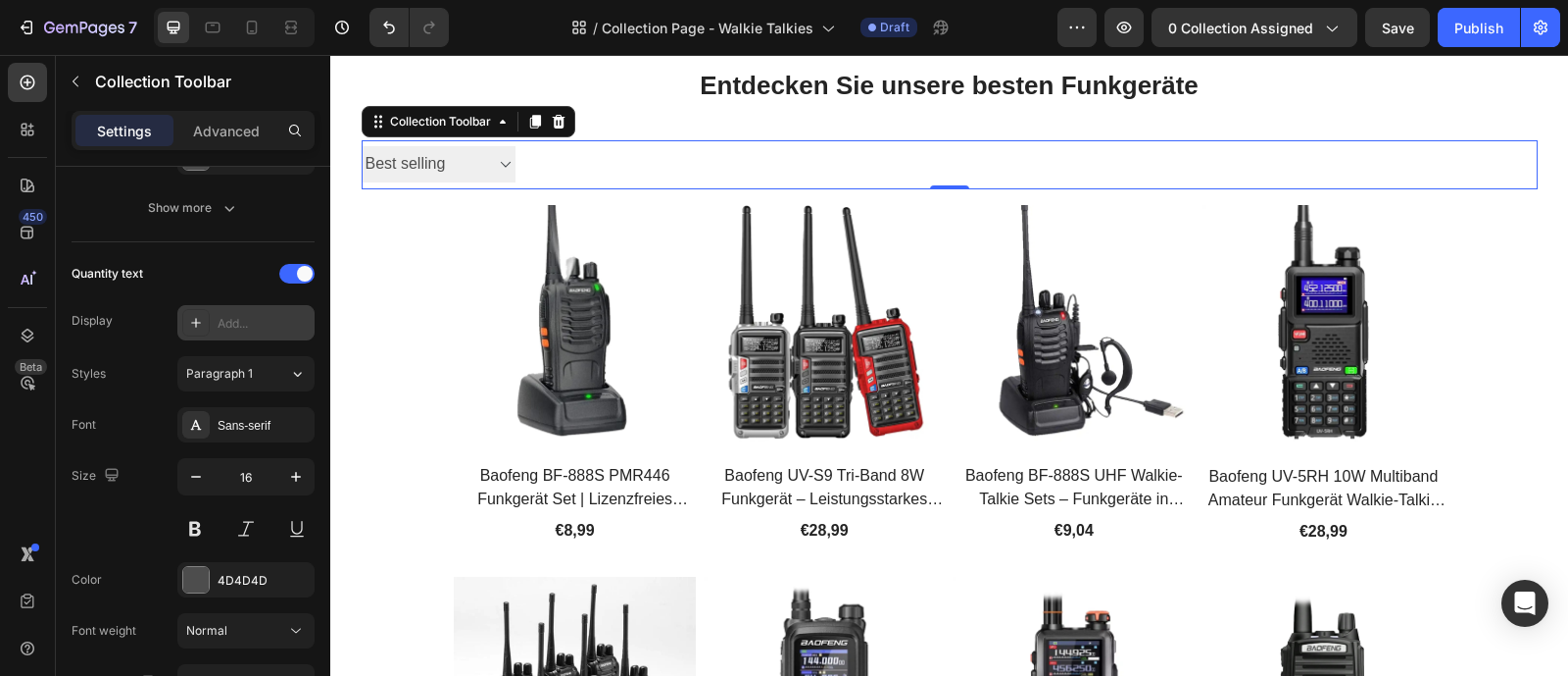
click at [275, 325] on div "Add..." at bounding box center [263, 324] width 92 height 18
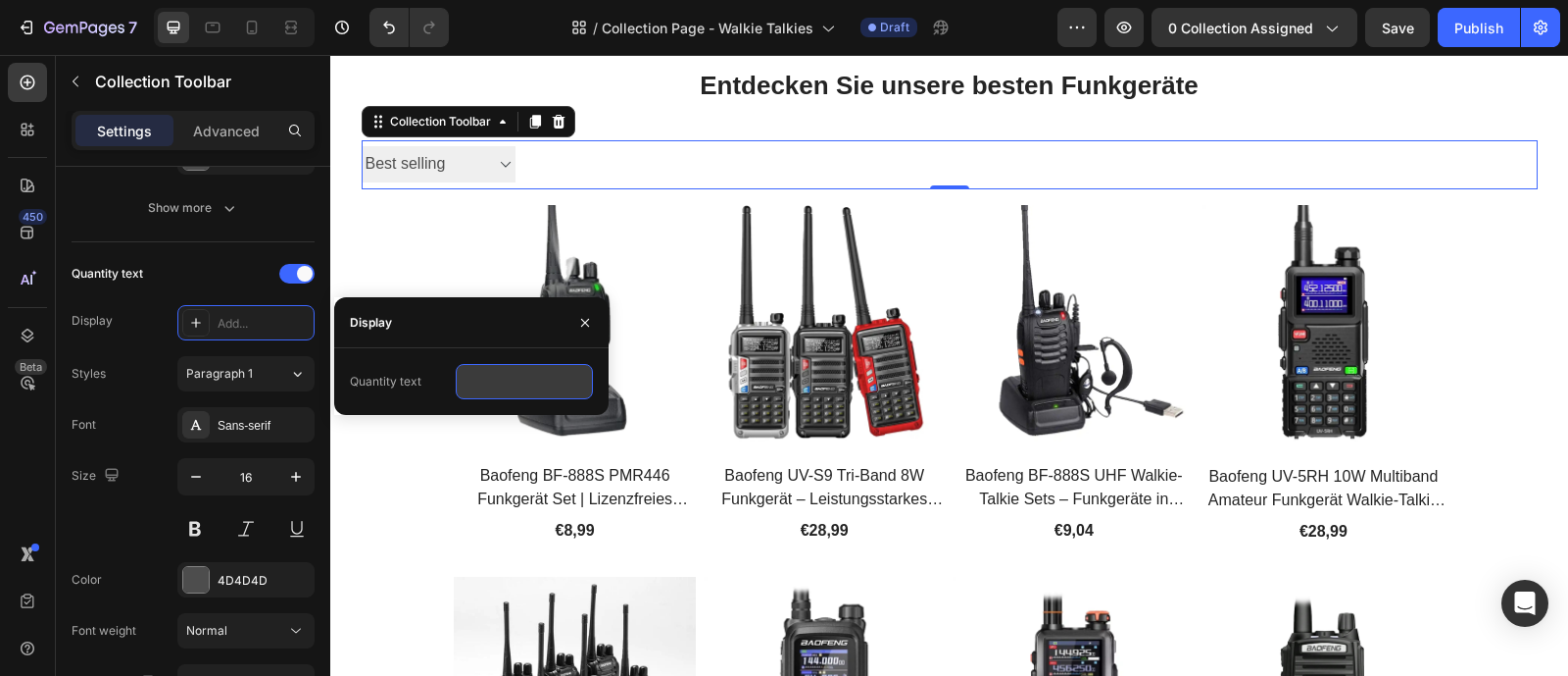
click at [487, 374] on input "text" at bounding box center [524, 382] width 138 height 36
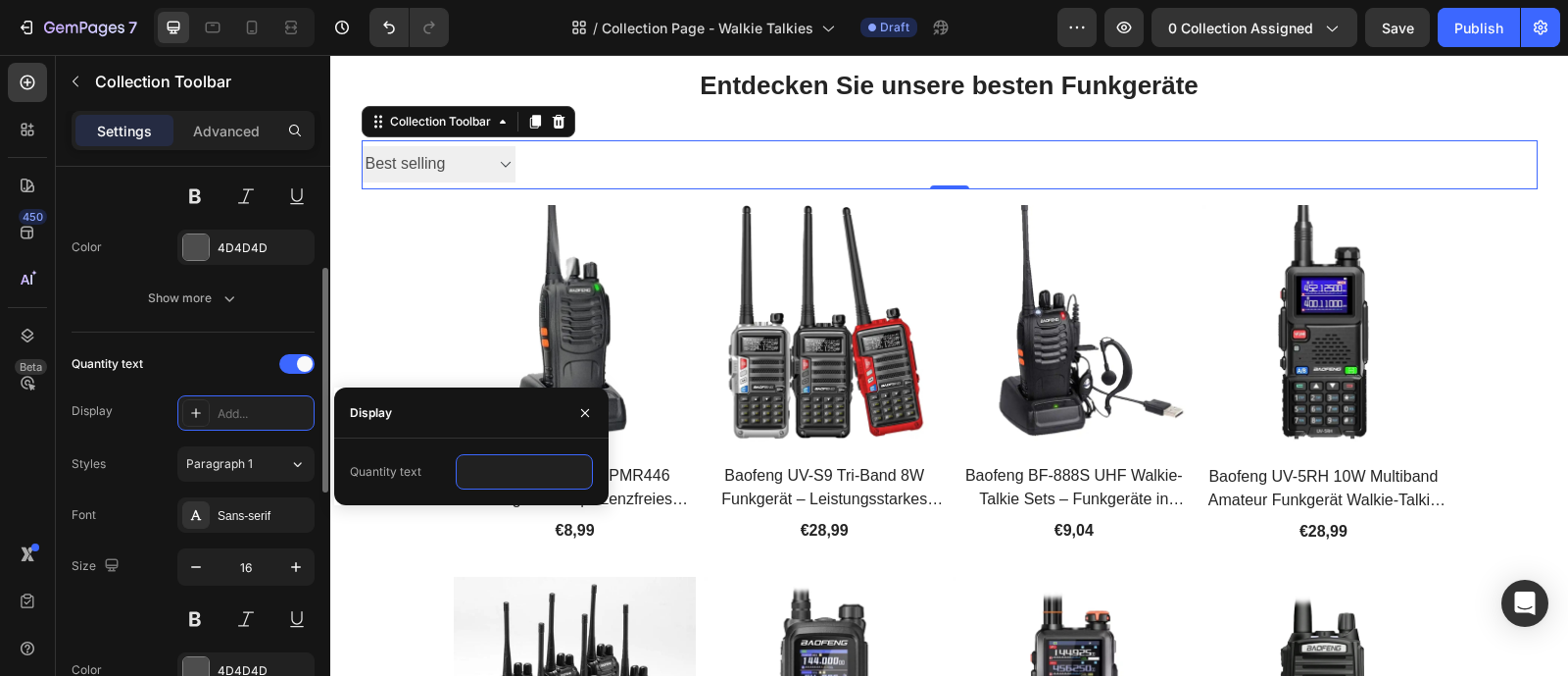
scroll to position [249, 0]
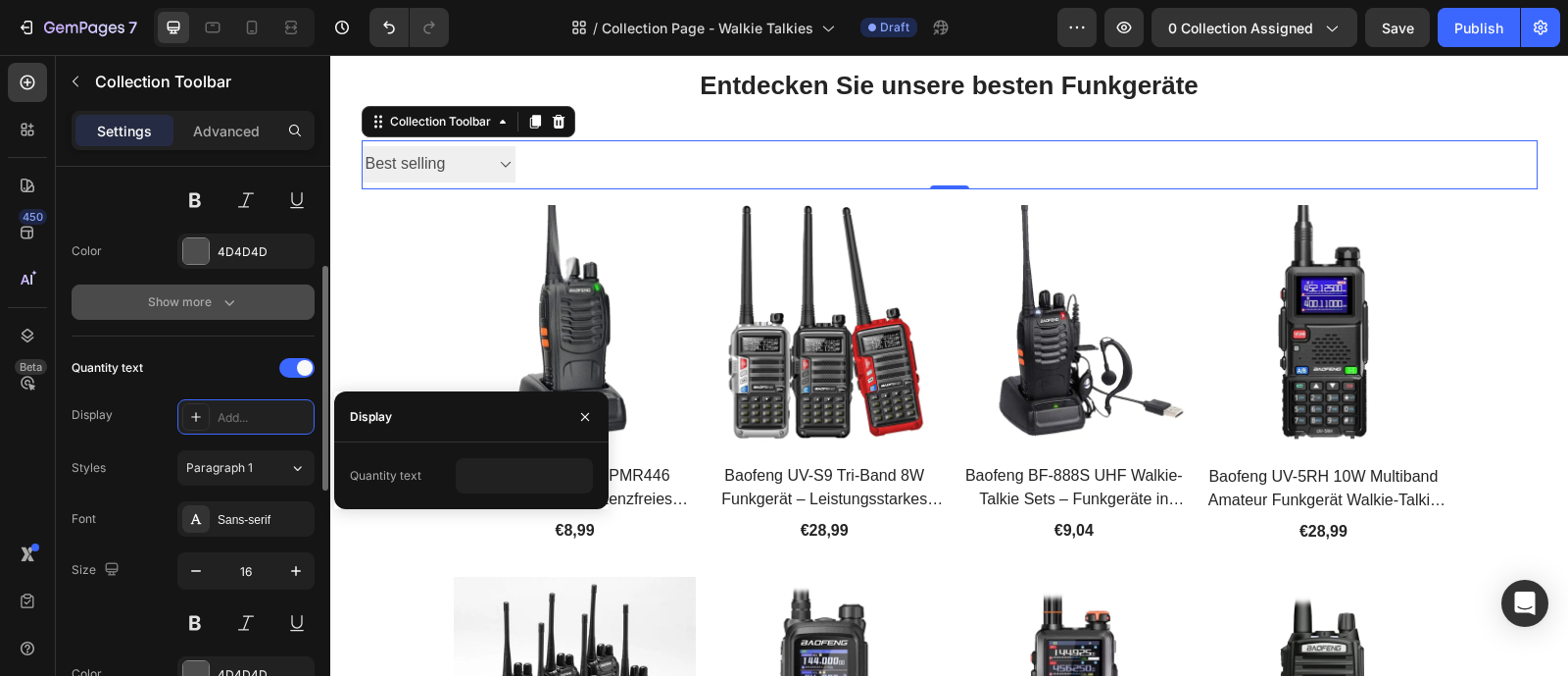
click at [220, 307] on icon "button" at bounding box center [230, 302] width 20 height 20
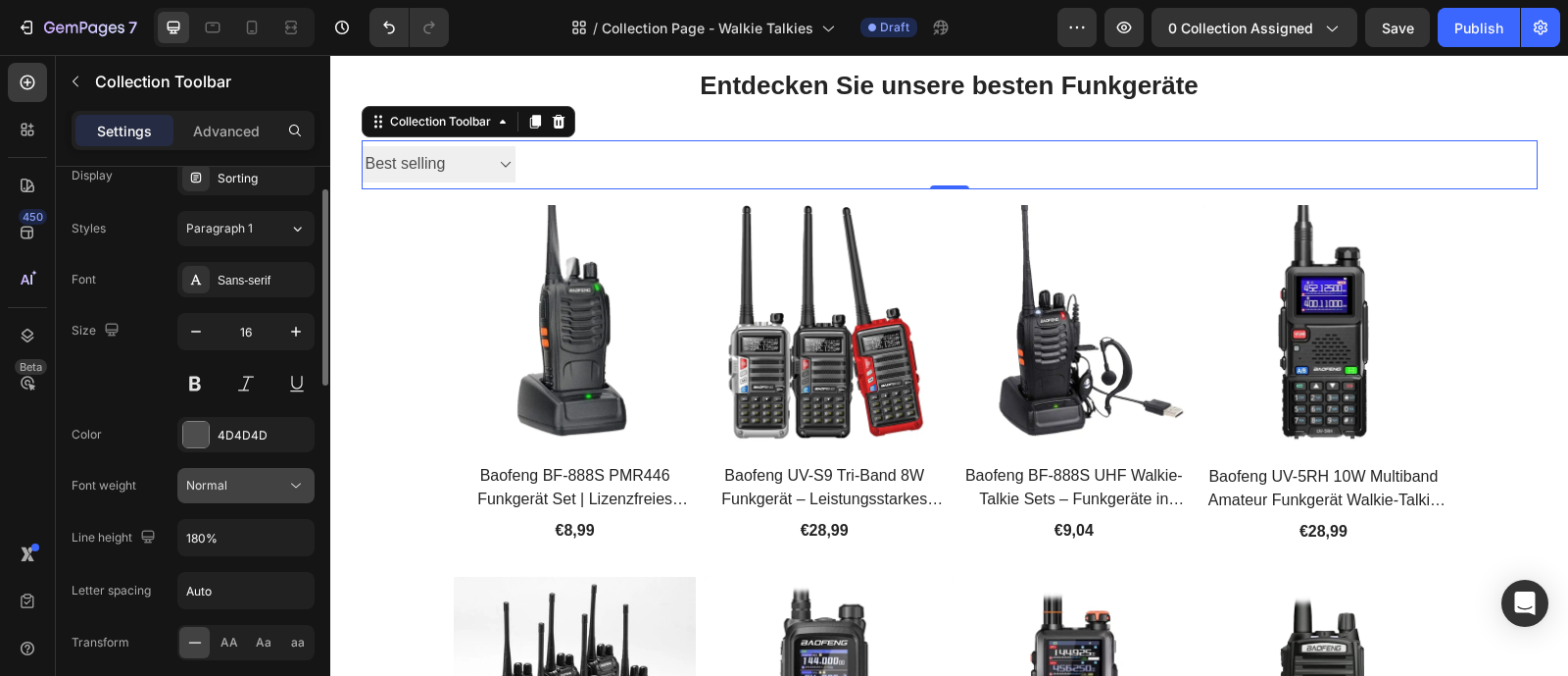
scroll to position [0, 0]
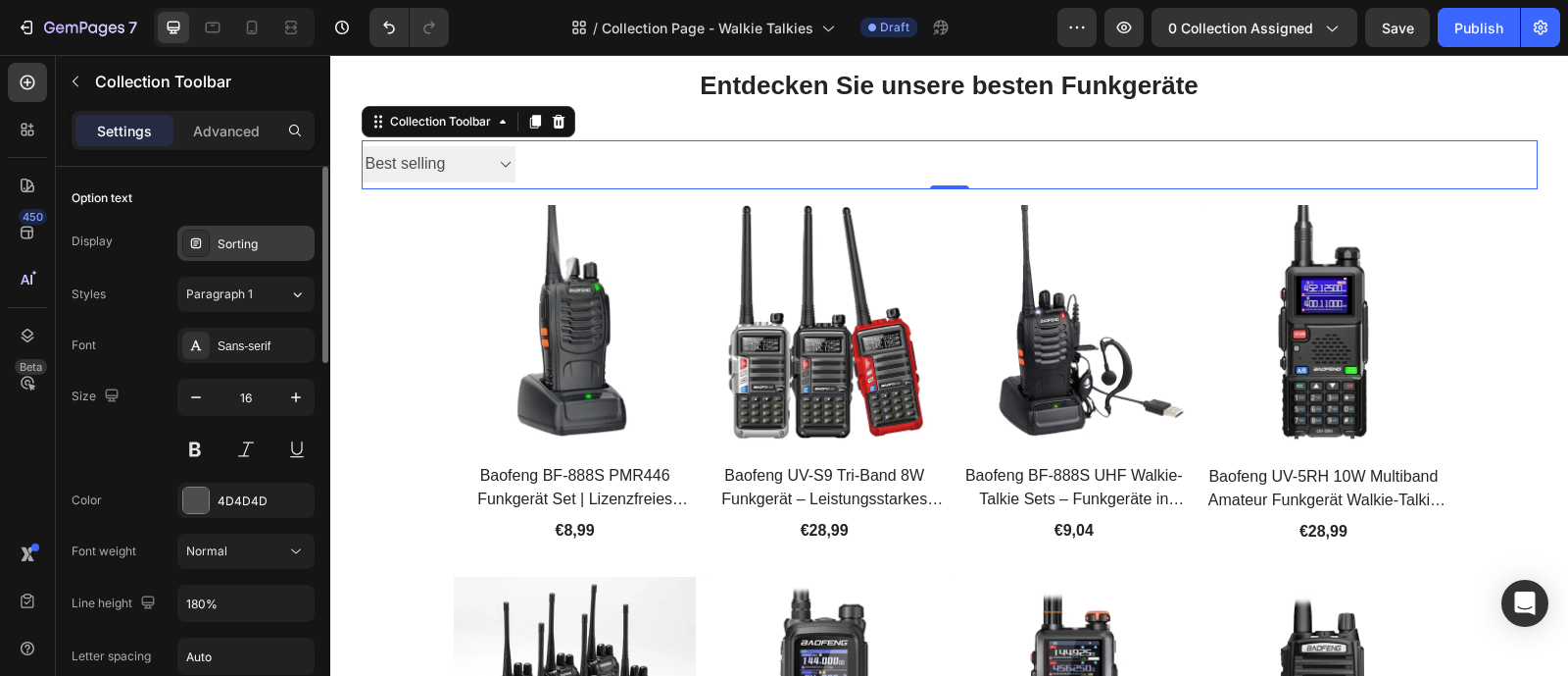
click at [278, 246] on div "Sorting" at bounding box center [263, 244] width 92 height 18
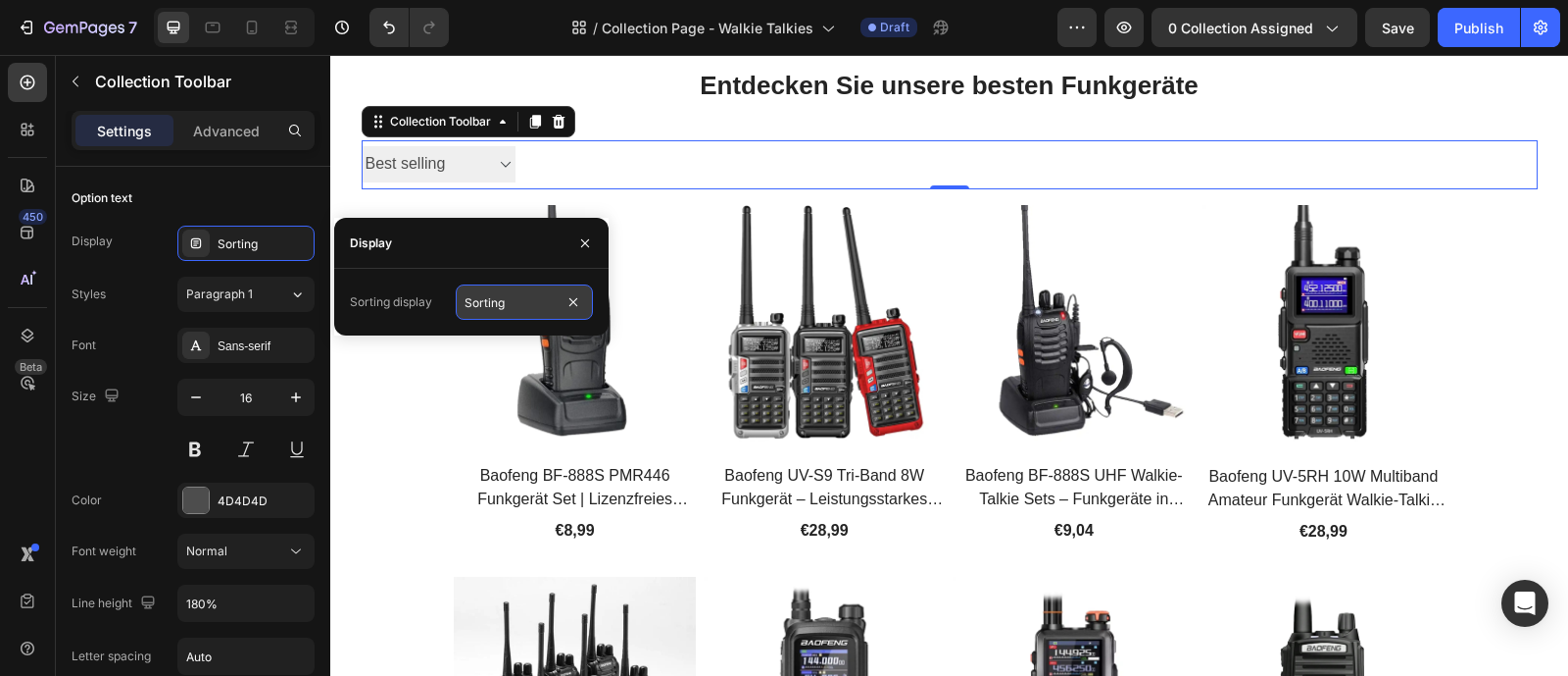
click at [505, 302] on input "Sorting" at bounding box center [524, 302] width 138 height 36
click at [538, 303] on input "Sorting" at bounding box center [524, 302] width 138 height 36
click at [580, 249] on icon "button" at bounding box center [585, 243] width 16 height 16
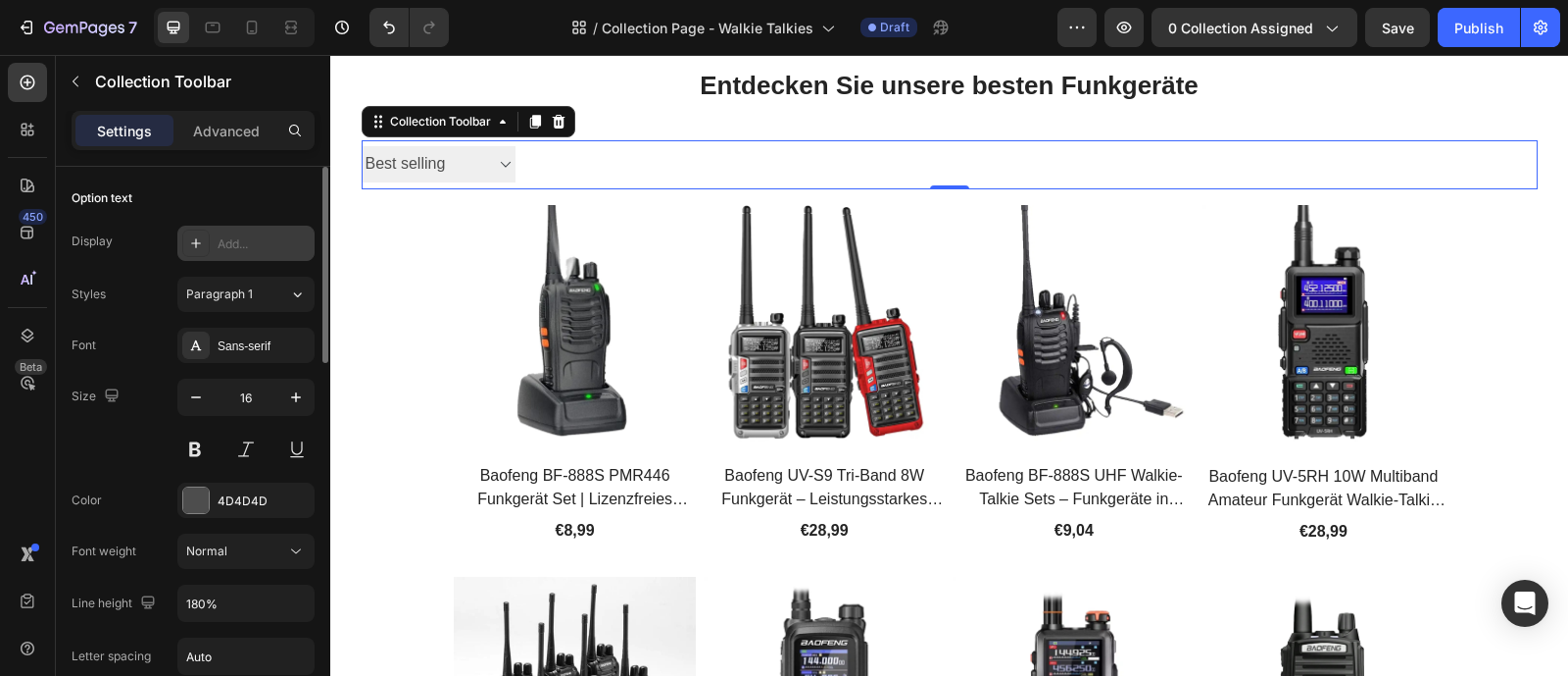
click at [239, 251] on div "Add..." at bounding box center [263, 244] width 92 height 18
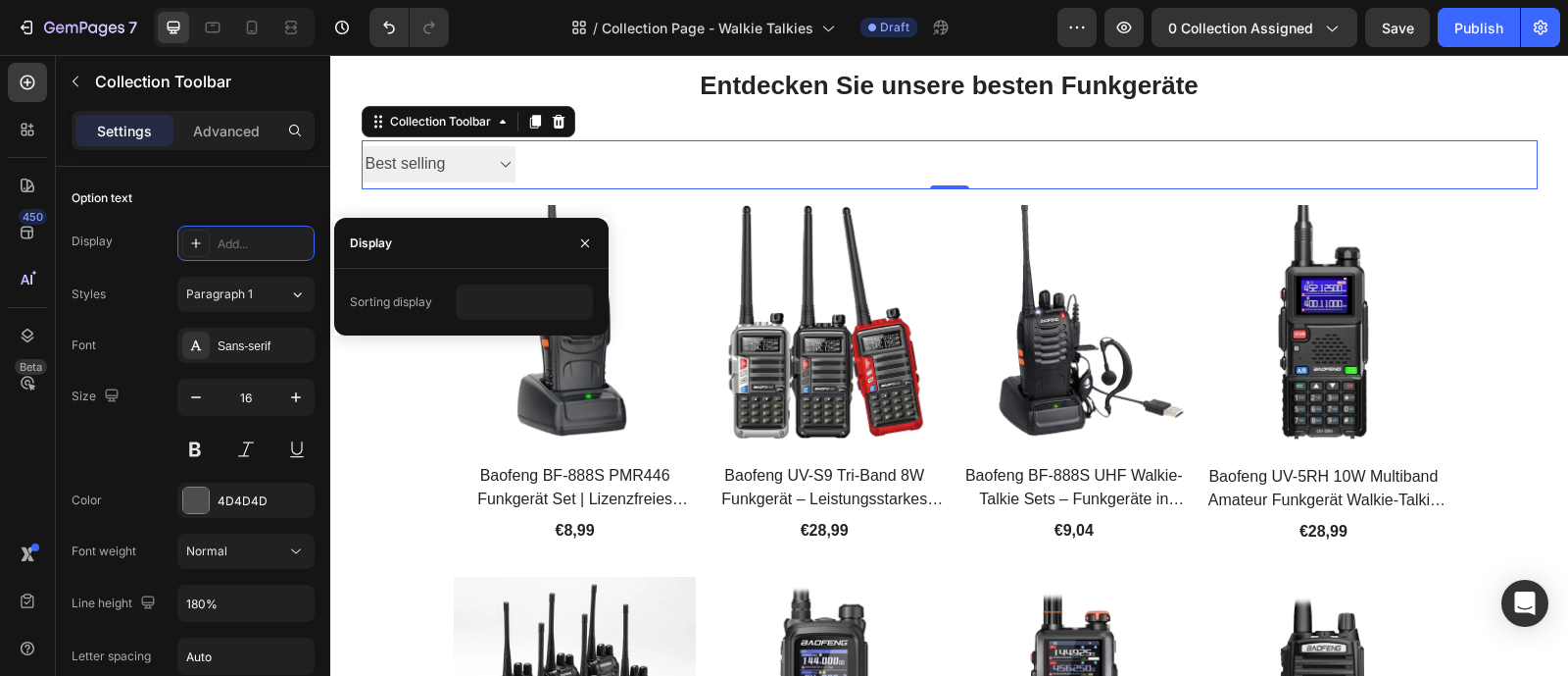
click at [255, 149] on div "Settings Advanced" at bounding box center [192, 131] width 243 height 40
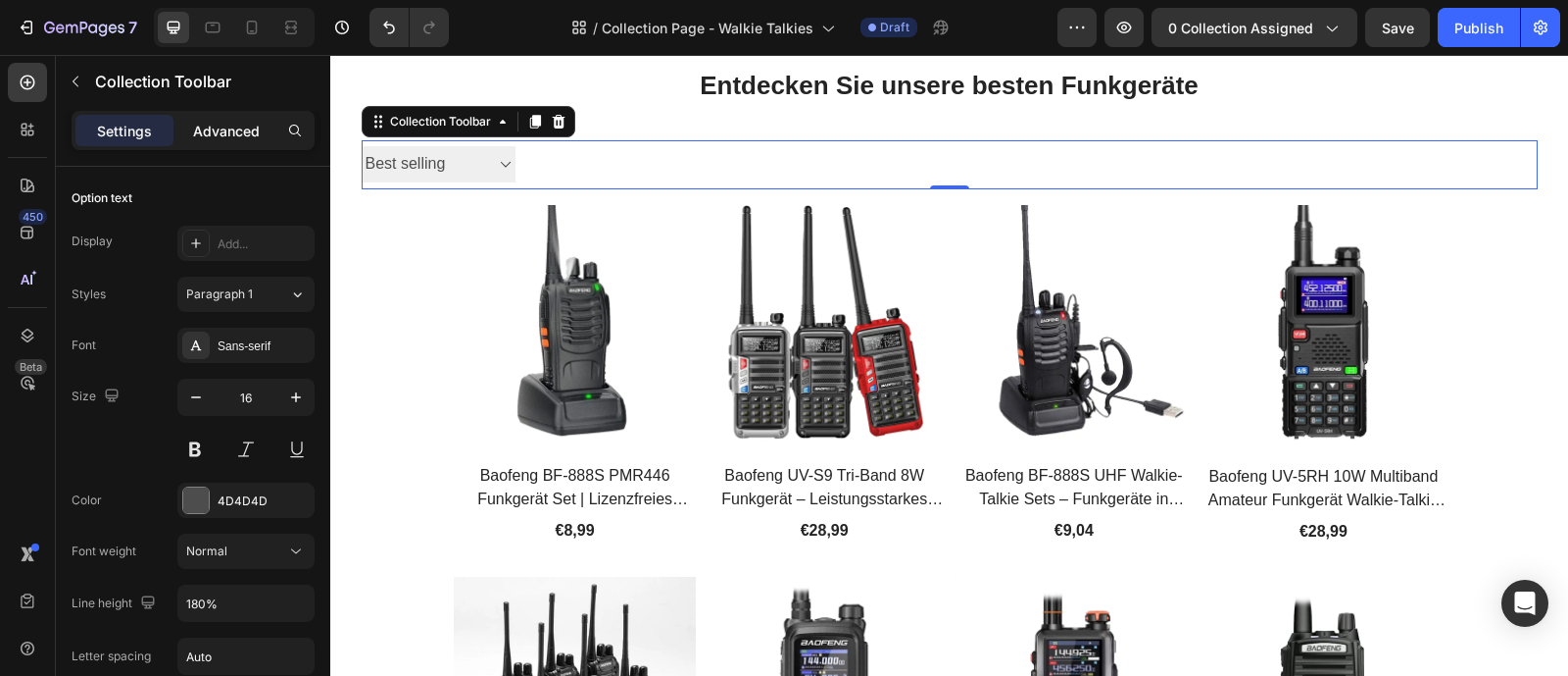
click at [237, 140] on p "Advanced" at bounding box center [226, 131] width 66 height 21
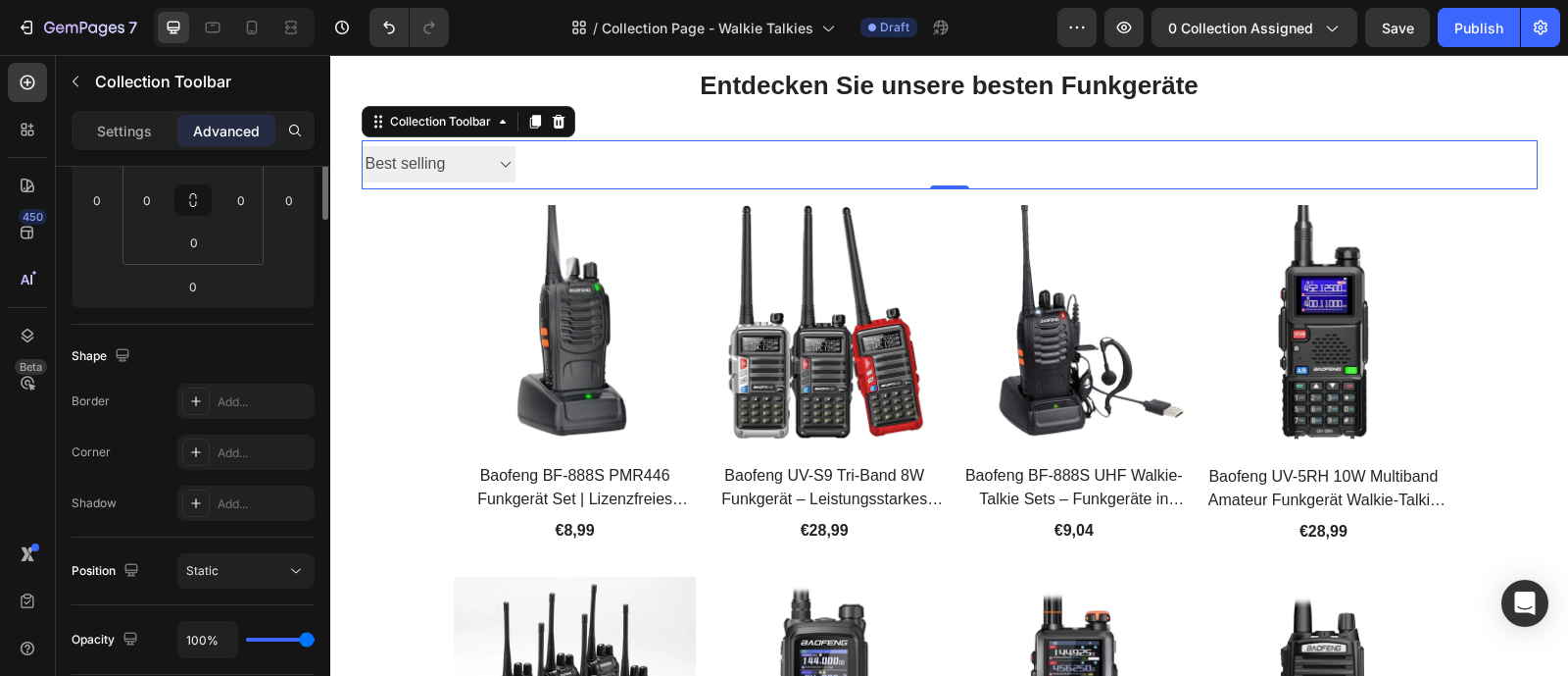
scroll to position [109, 0]
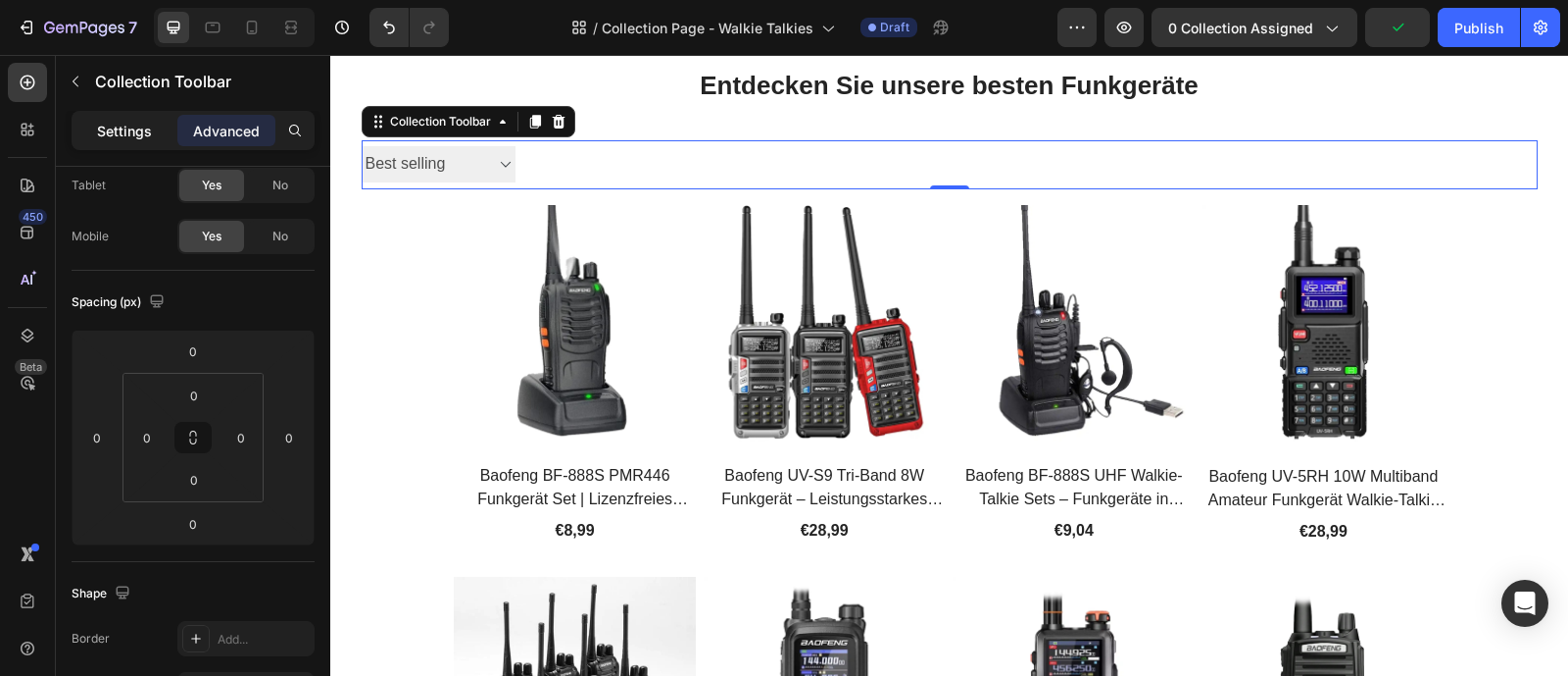
click at [104, 137] on p "Settings" at bounding box center [124, 131] width 54 height 21
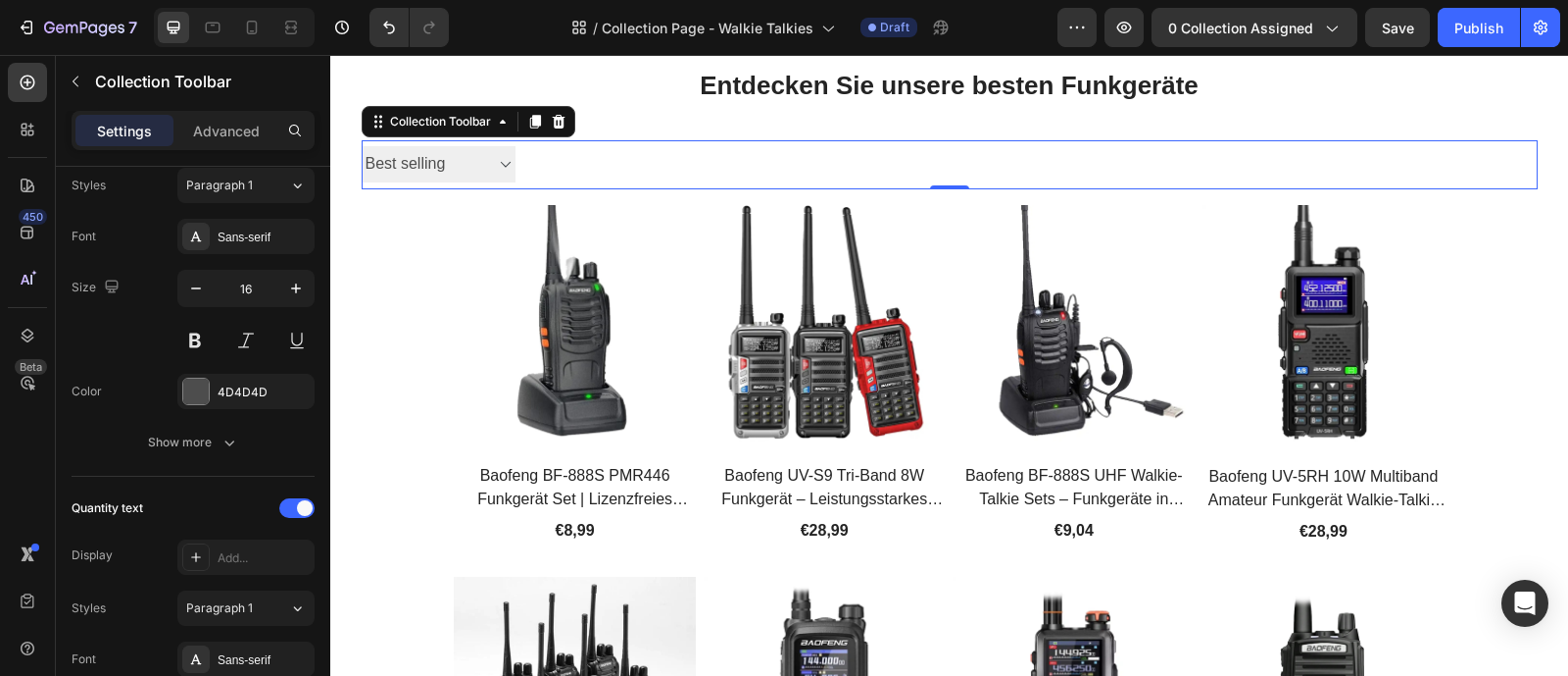
click at [454, 167] on select "Best selling Featured Alphabetically, A-Z Alphabetically, Z-A Price, low to hig…" at bounding box center [438, 164] width 154 height 37
click at [558, 133] on div at bounding box center [559, 122] width 24 height 24
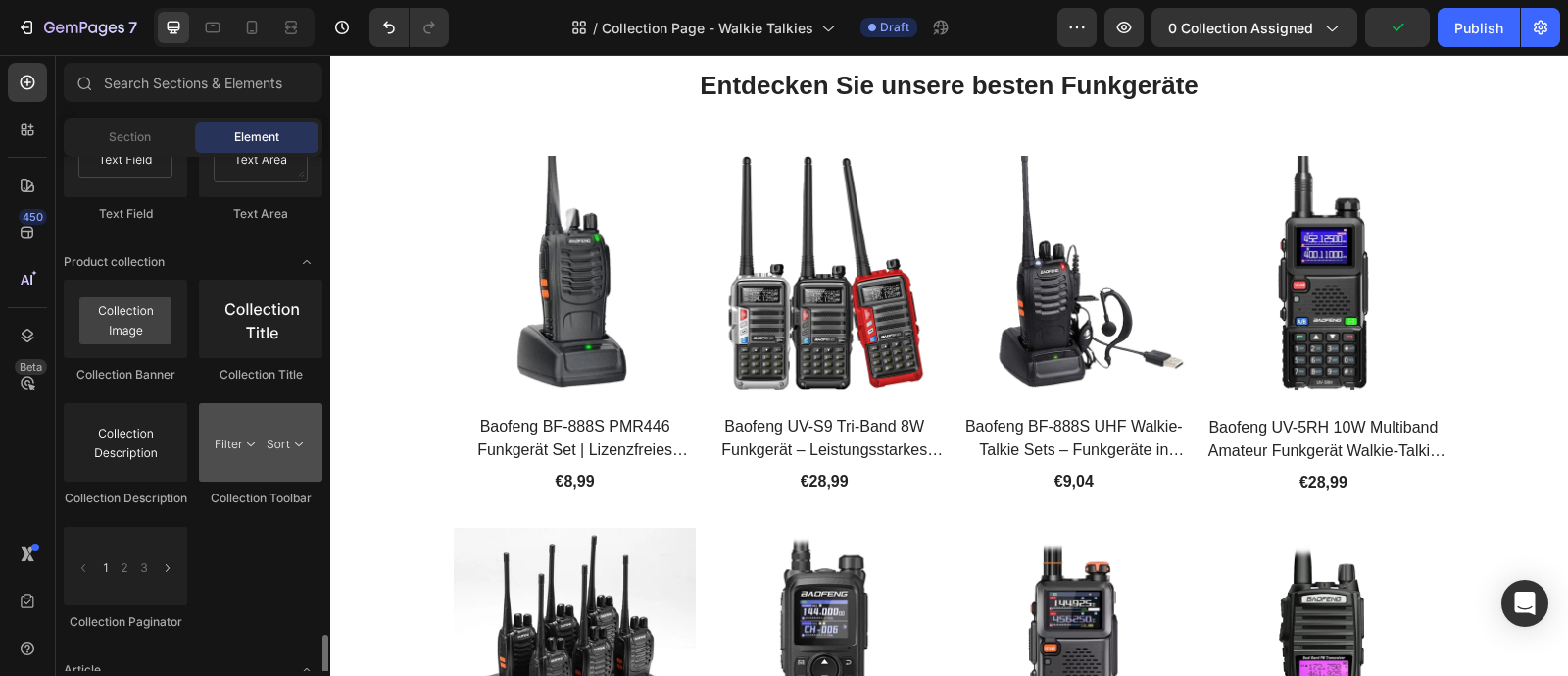
scroll to position [4981, 0]
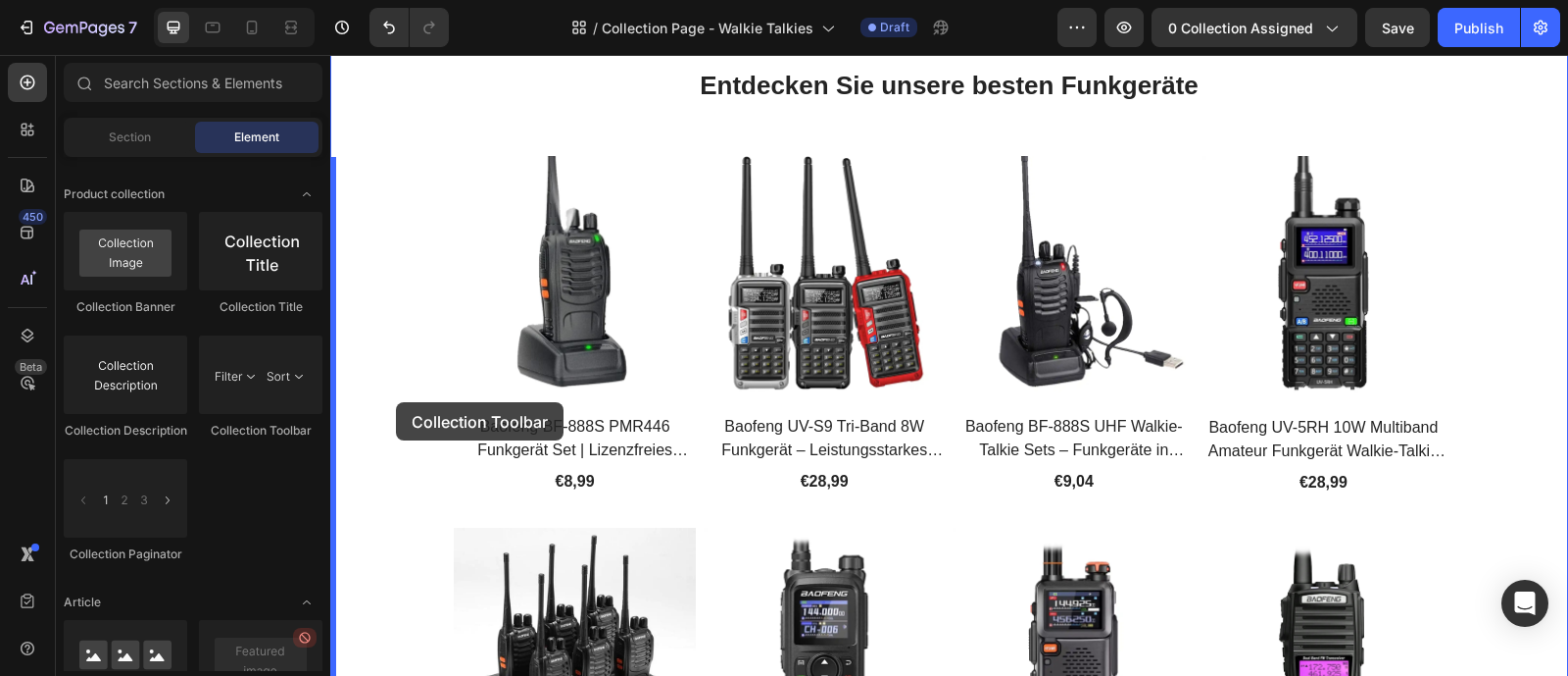
drag, startPoint x: 616, startPoint y: 432, endPoint x: 396, endPoint y: 402, distance: 222.0
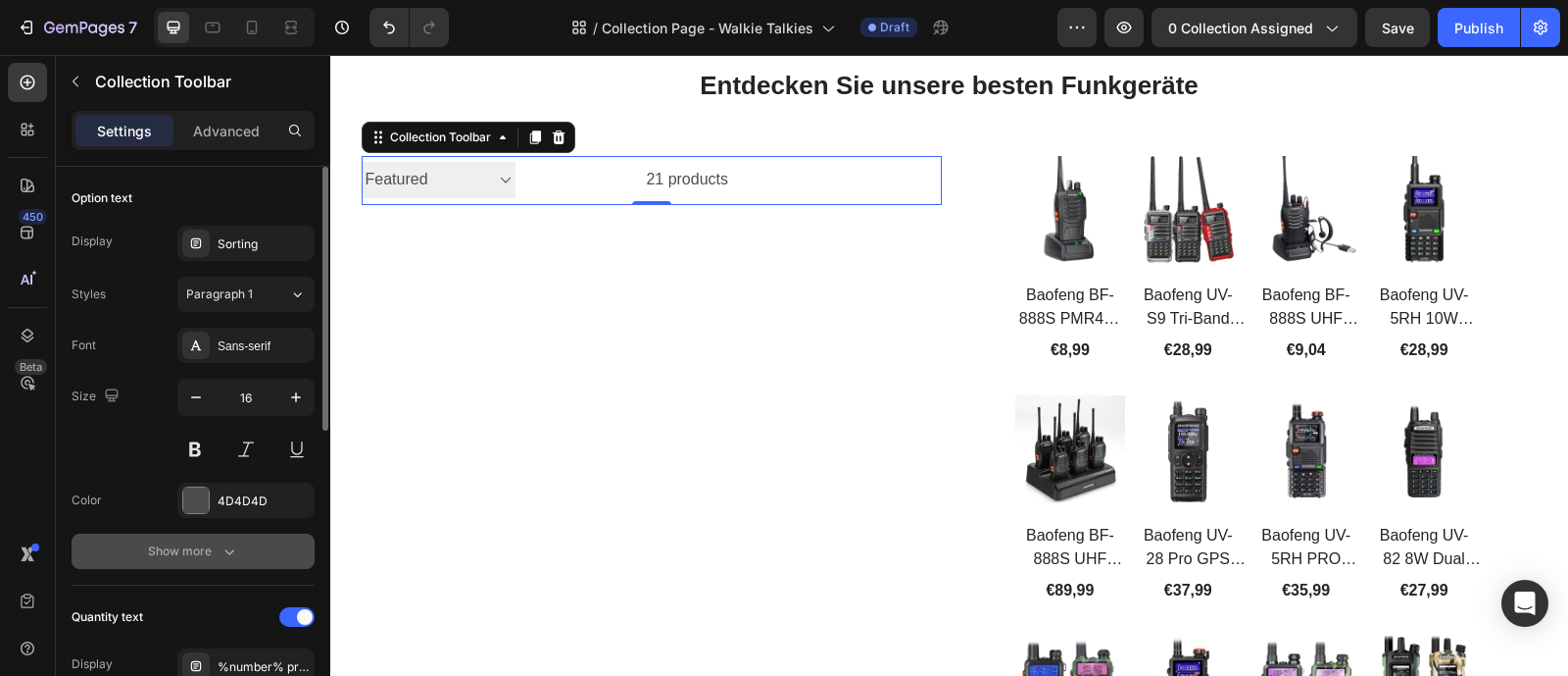
click at [222, 551] on icon "button" at bounding box center [230, 551] width 20 height 20
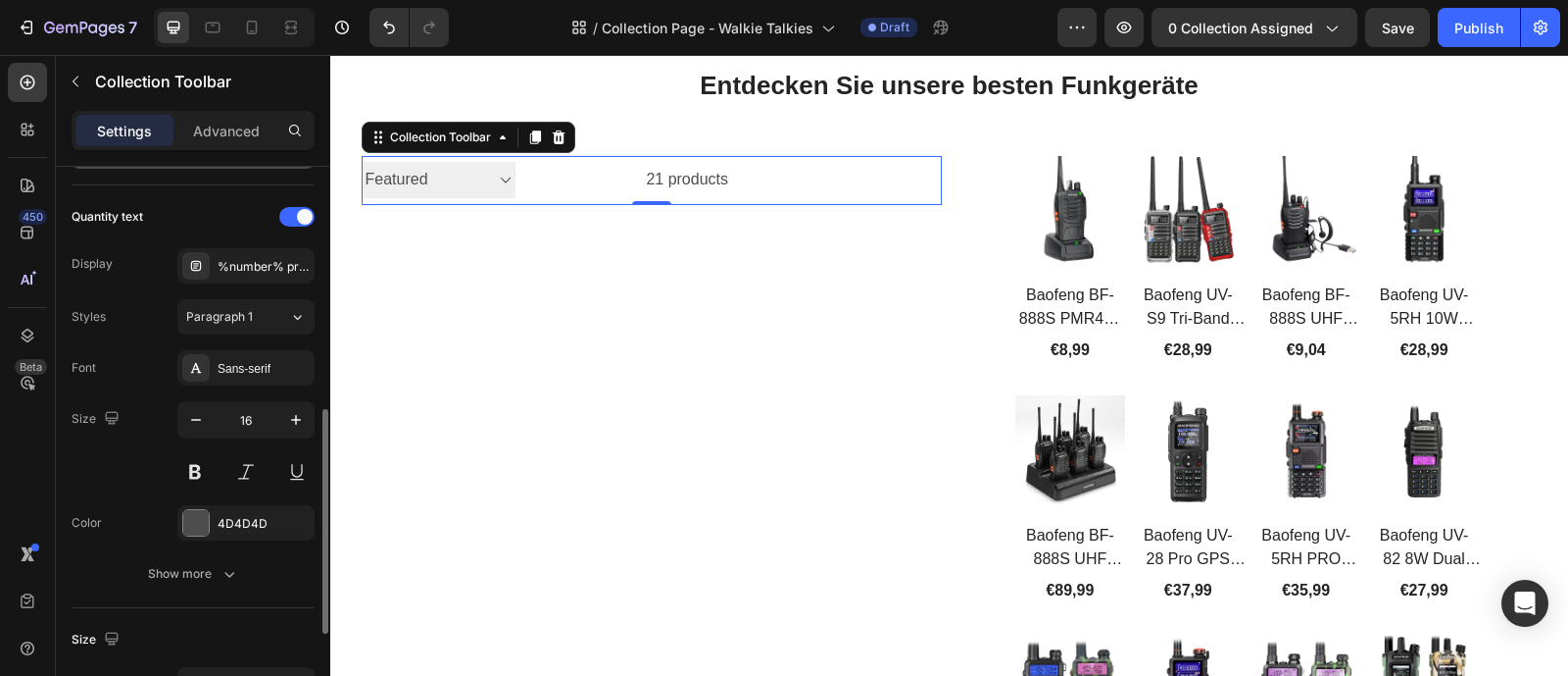
scroll to position [605, 0]
click at [279, 275] on div "%number% products" at bounding box center [263, 271] width 92 height 18
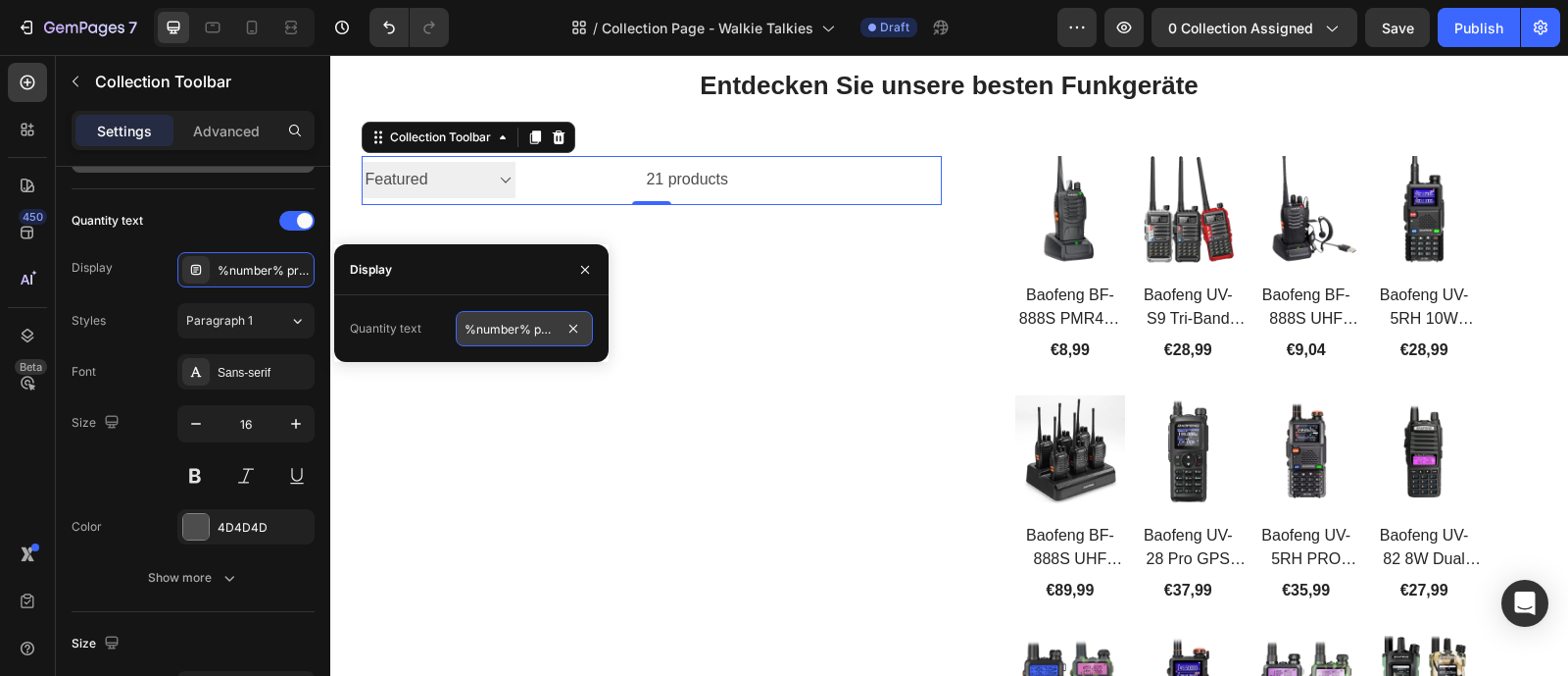
click at [536, 324] on input "%number% products" at bounding box center [524, 329] width 138 height 36
click at [535, 335] on input "%number% products" at bounding box center [524, 329] width 138 height 36
click at [535, 326] on input "%number% products" at bounding box center [524, 329] width 138 height 36
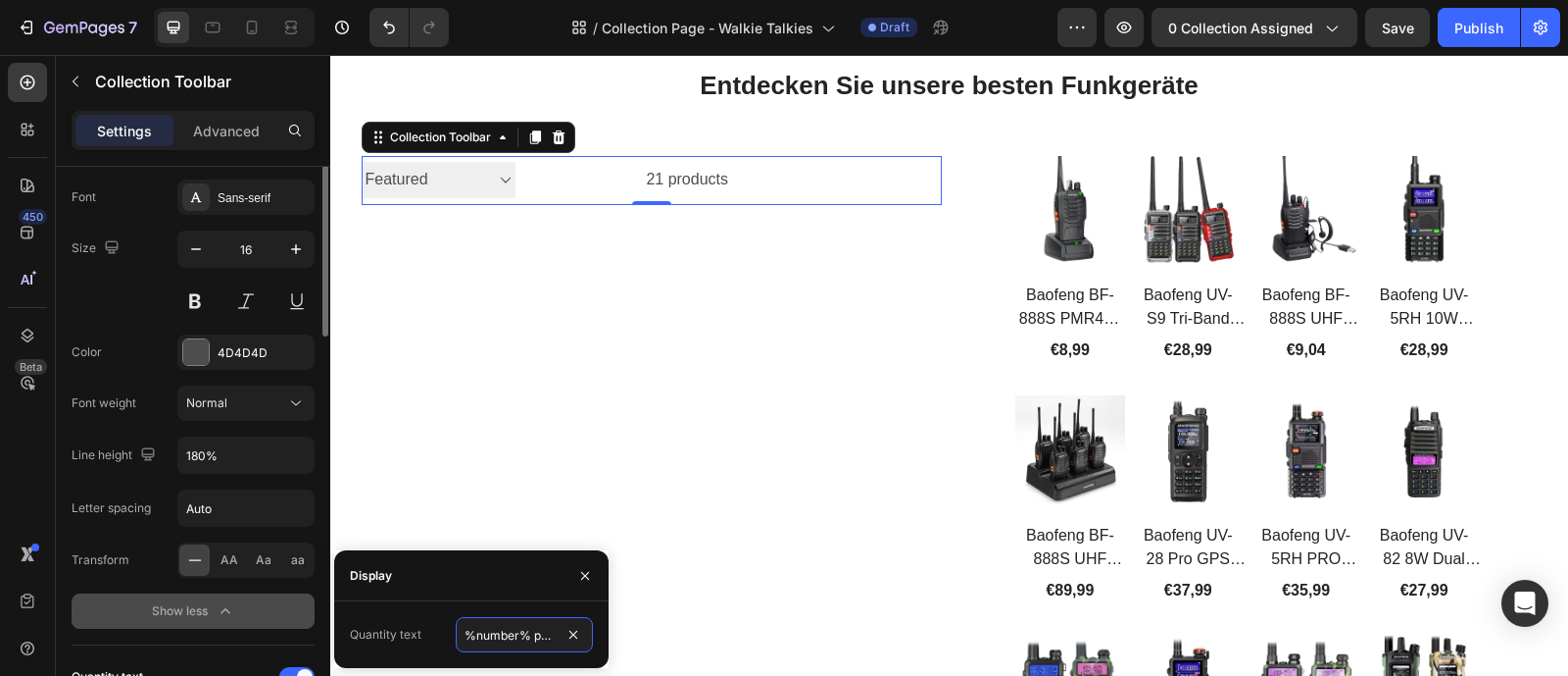
scroll to position [0, 0]
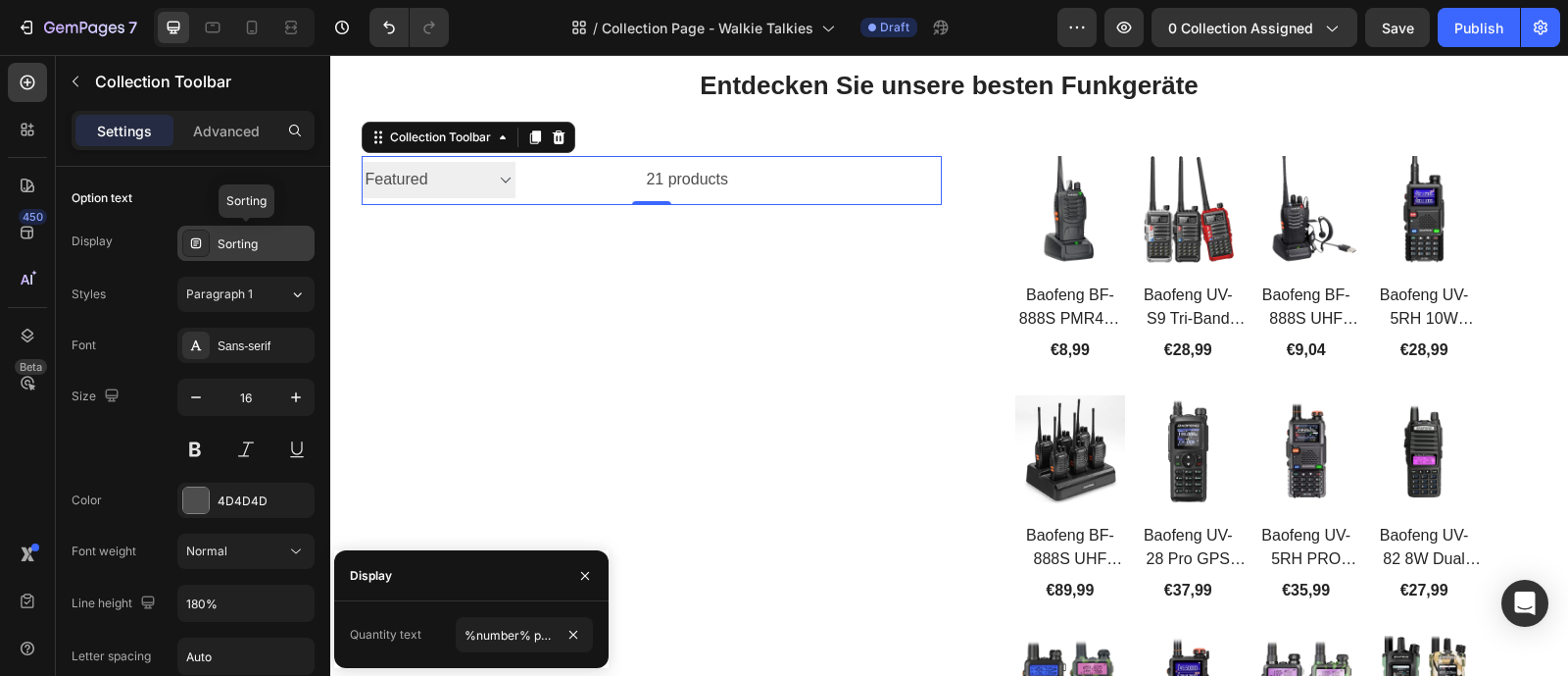
click at [261, 251] on div "Sorting" at bounding box center [263, 244] width 92 height 18
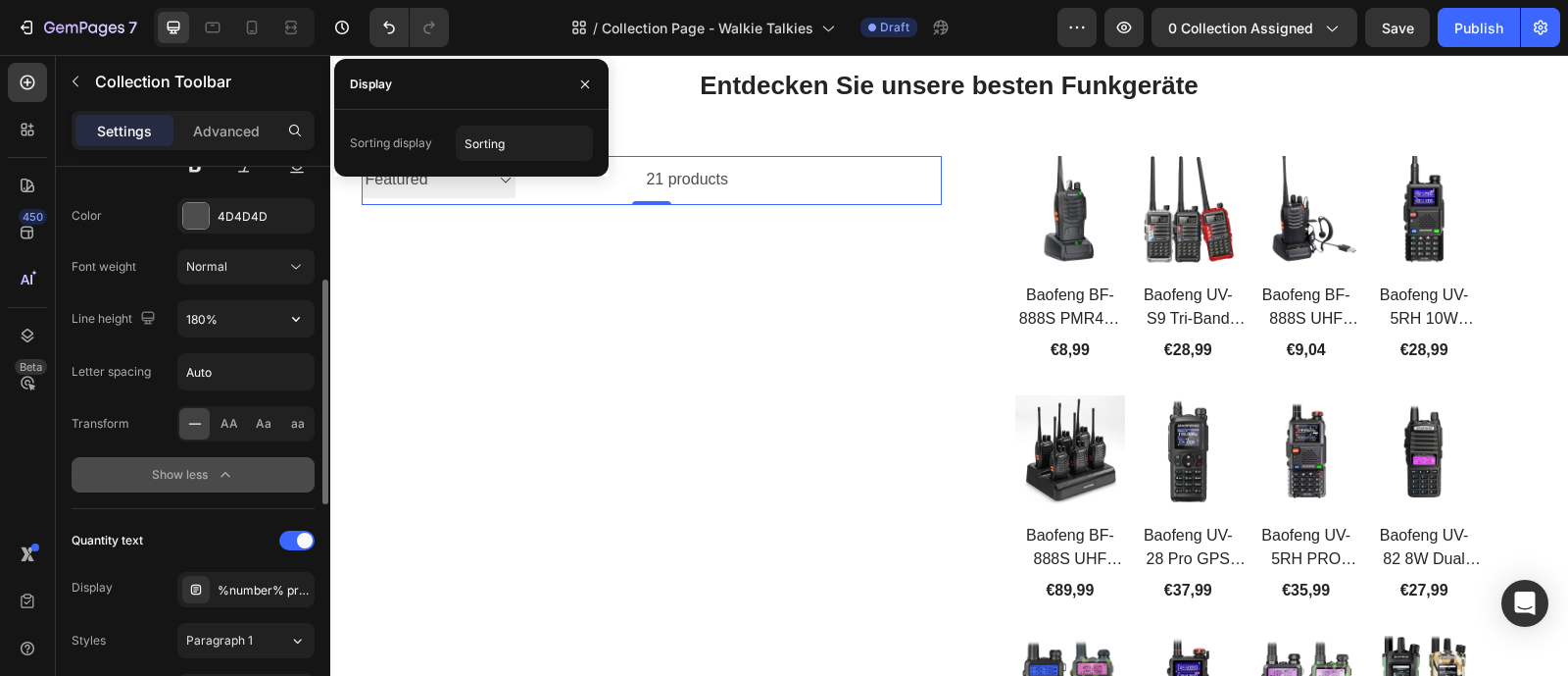
scroll to position [477, 0]
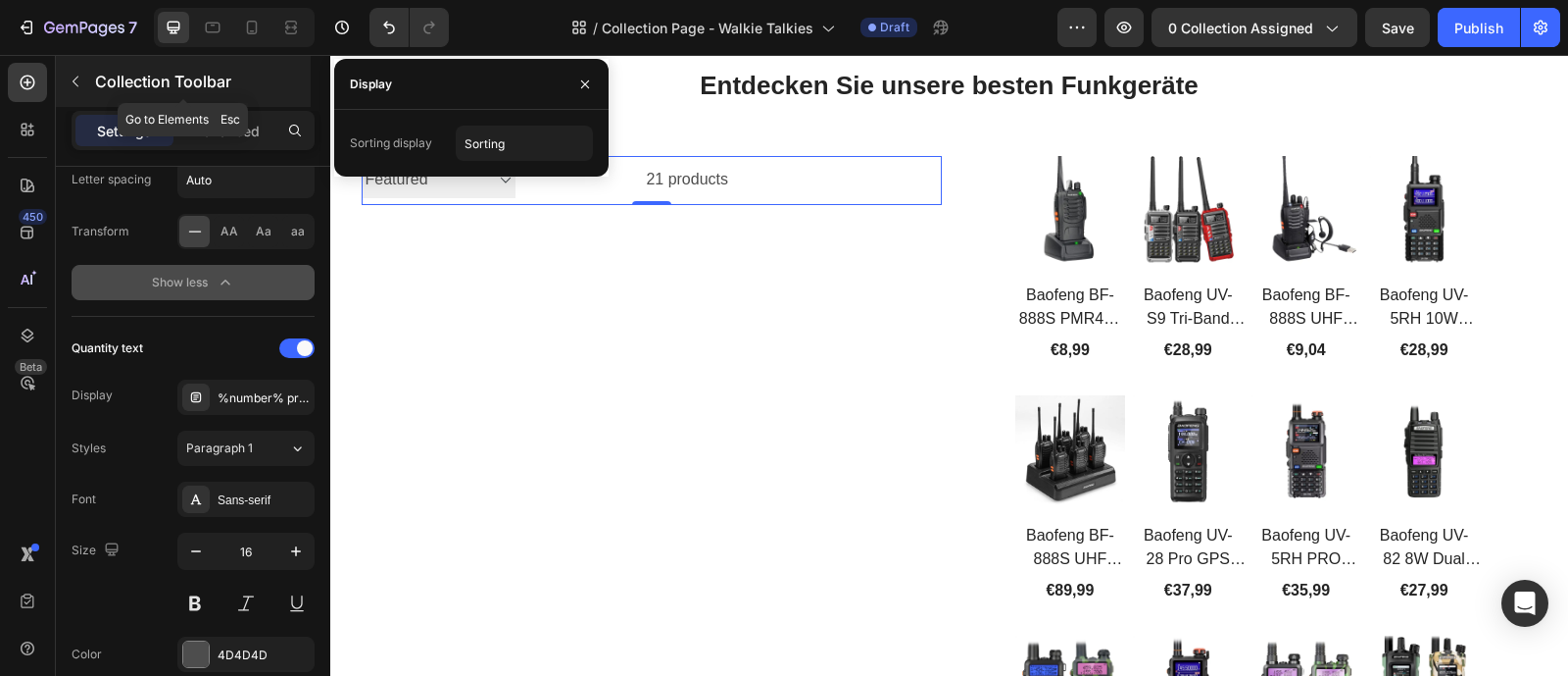
click at [75, 80] on icon "button" at bounding box center [75, 81] width 16 height 16
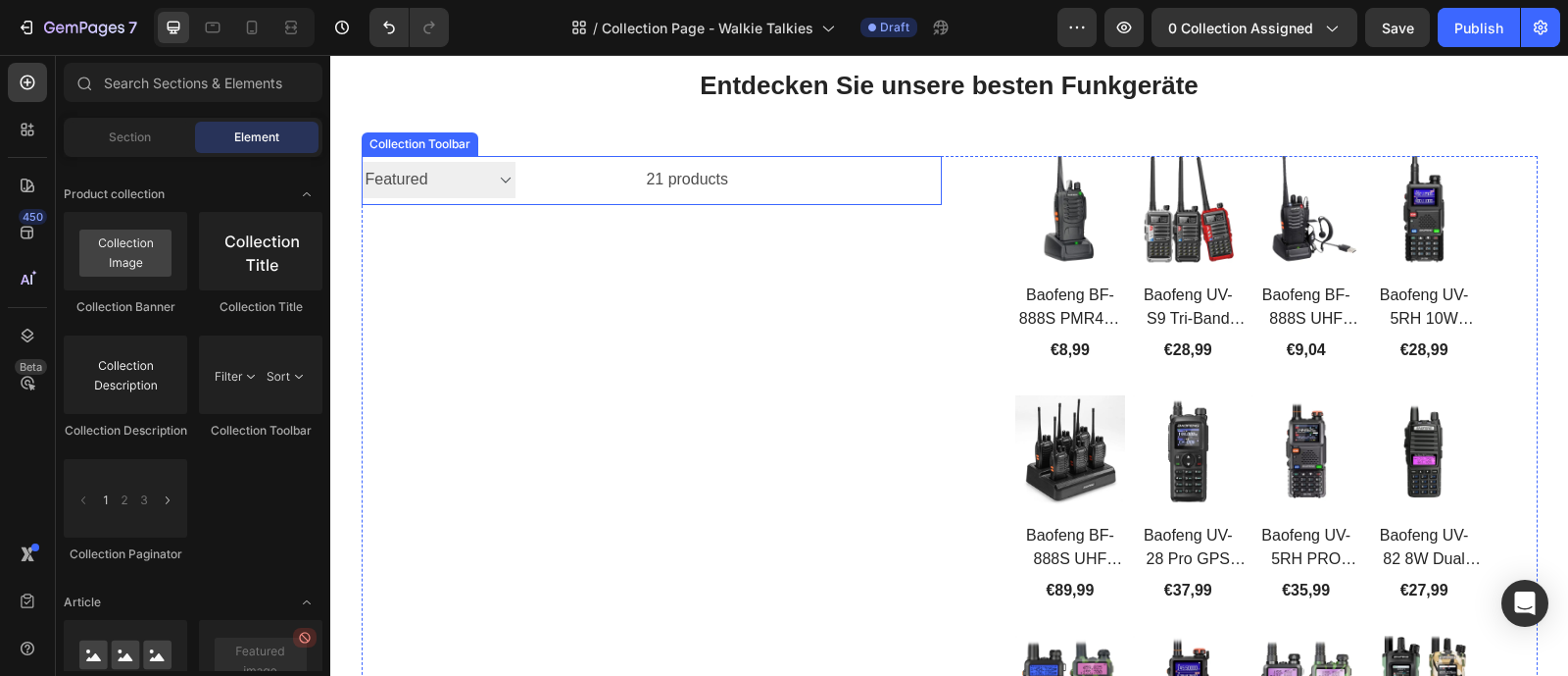
click at [587, 169] on div "21 products" at bounding box center [622, 179] width 214 height 49
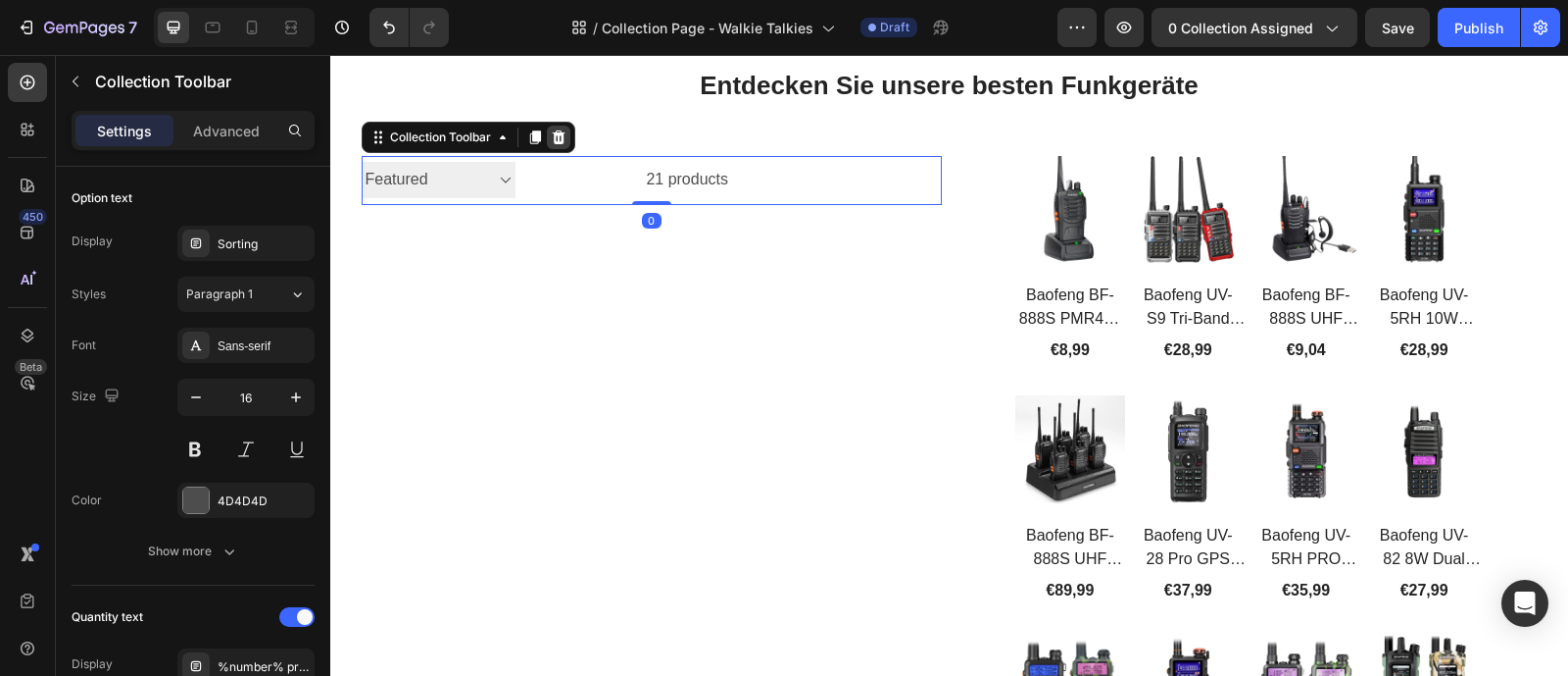
click at [551, 138] on icon at bounding box center [559, 138] width 16 height 16
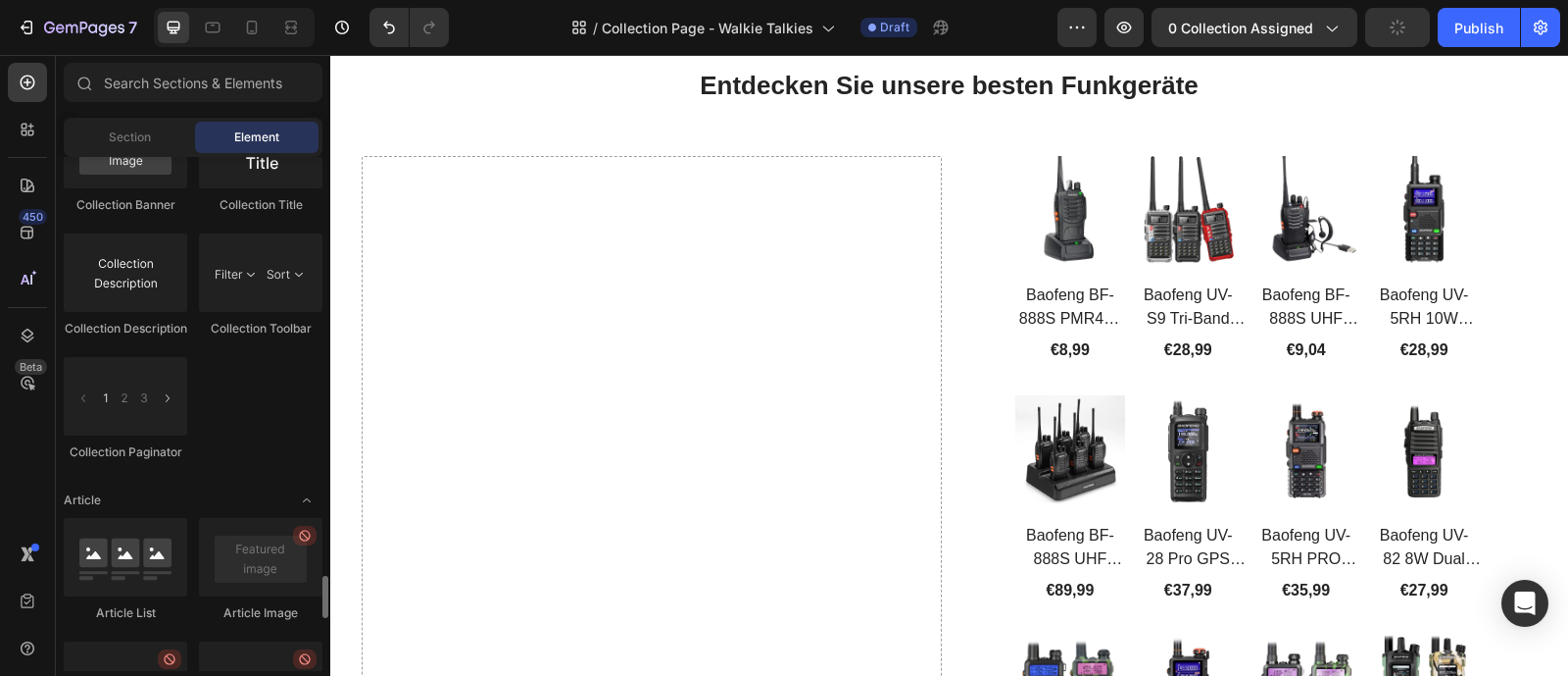
scroll to position [5061, 0]
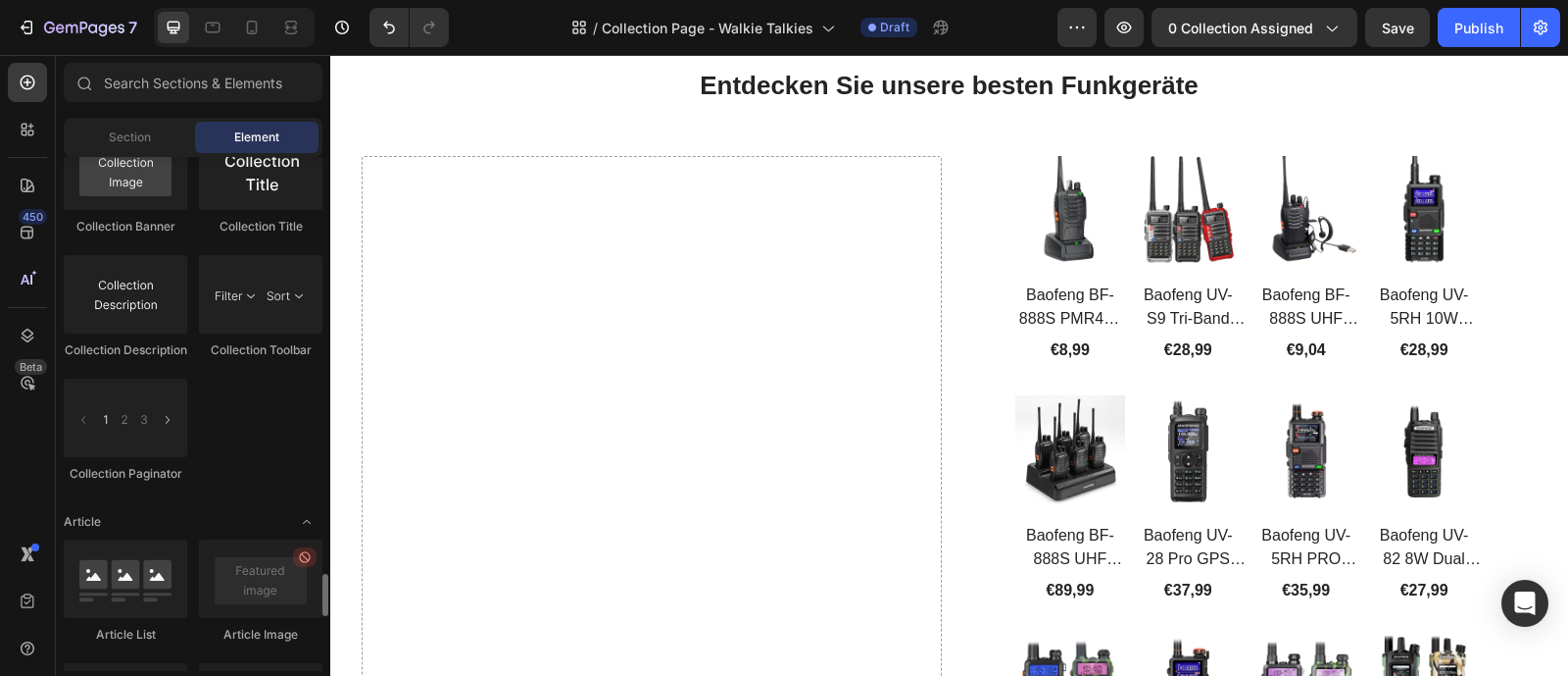
click at [158, 359] on div "Collection Description" at bounding box center [125, 350] width 124 height 18
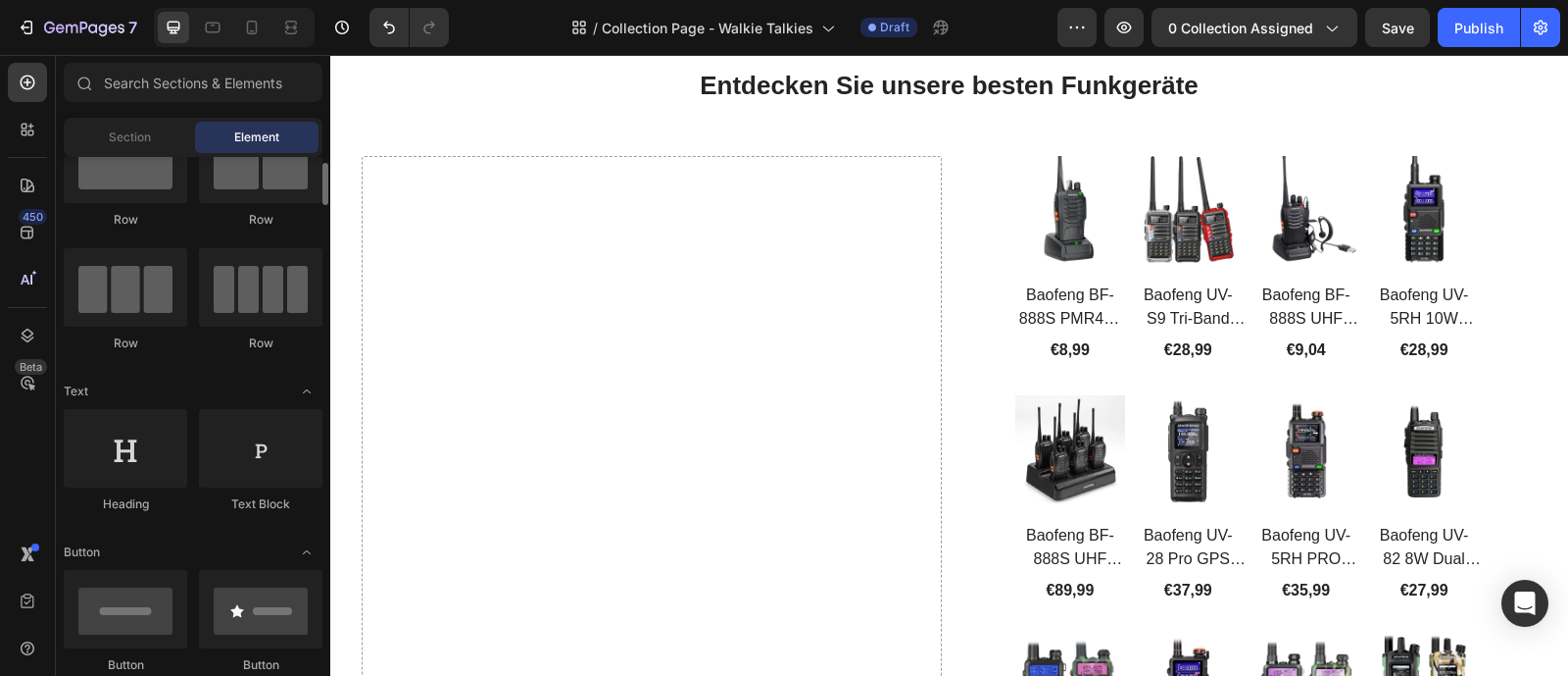
scroll to position [0, 0]
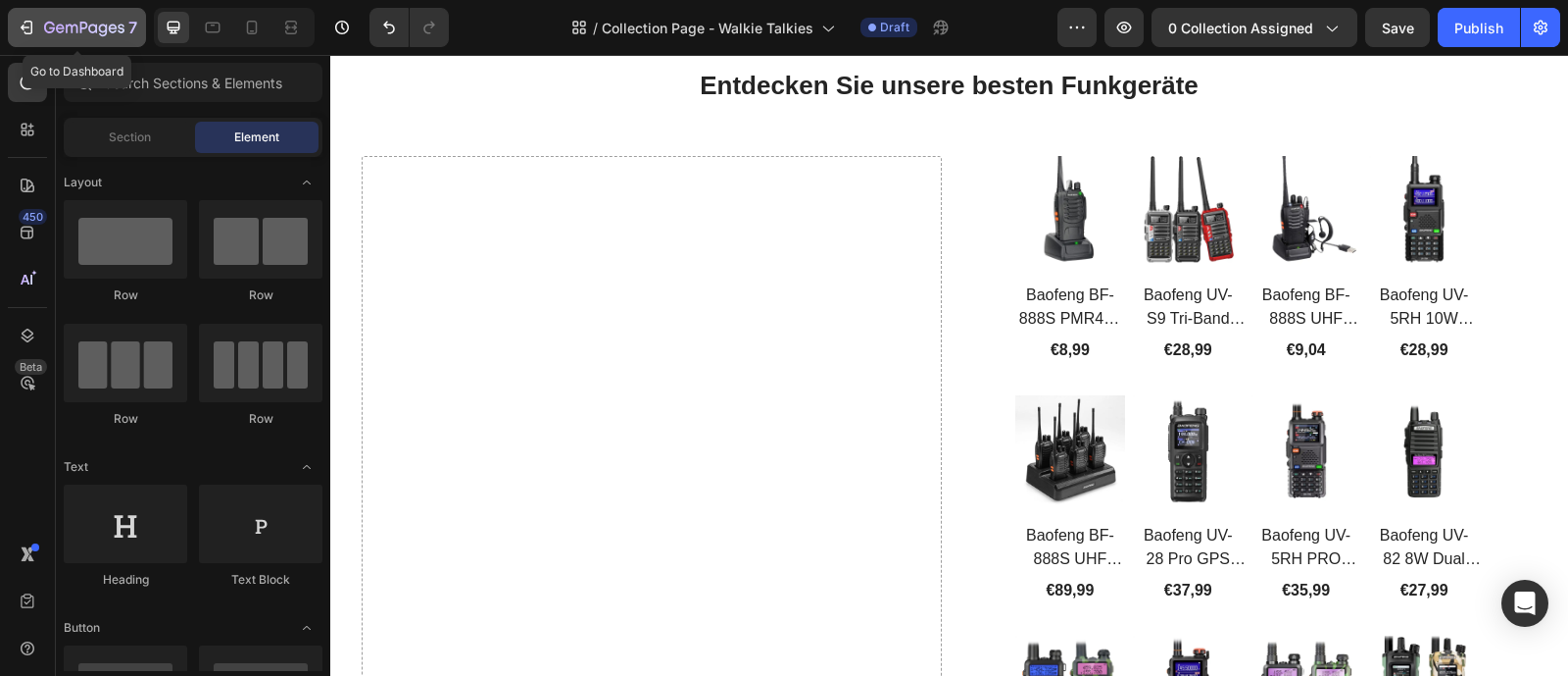
click at [42, 23] on div "7" at bounding box center [77, 28] width 121 height 24
